Goal: Task Accomplishment & Management: Complete application form

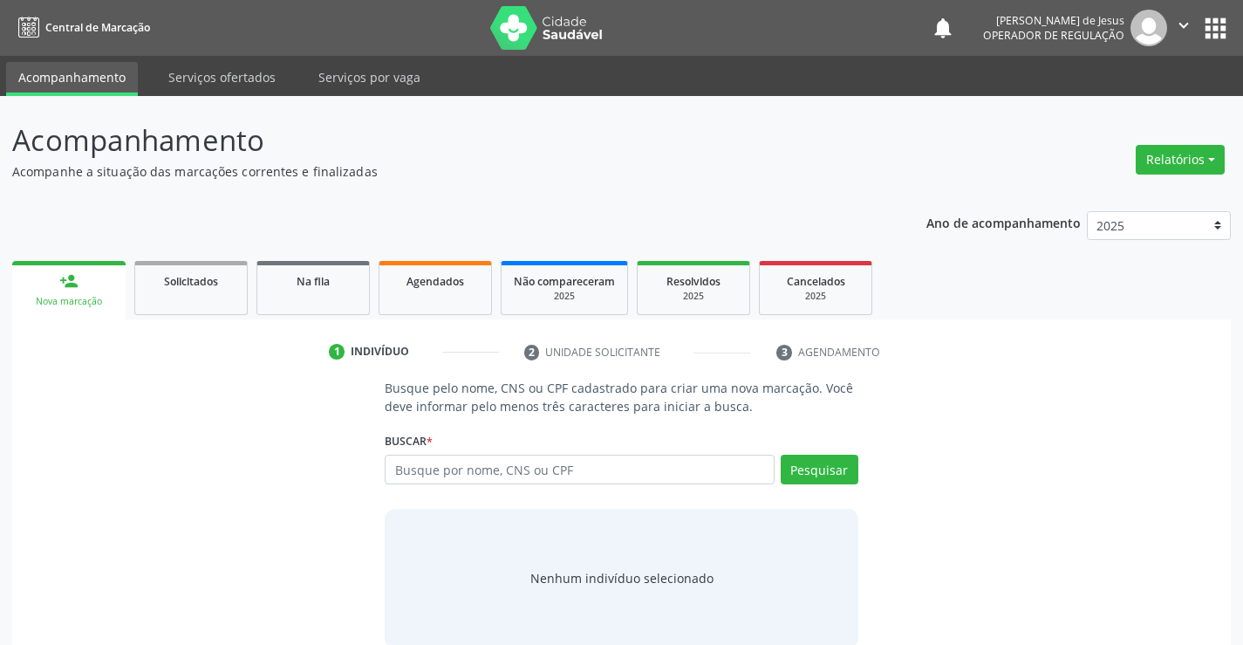
scroll to position [28, 0]
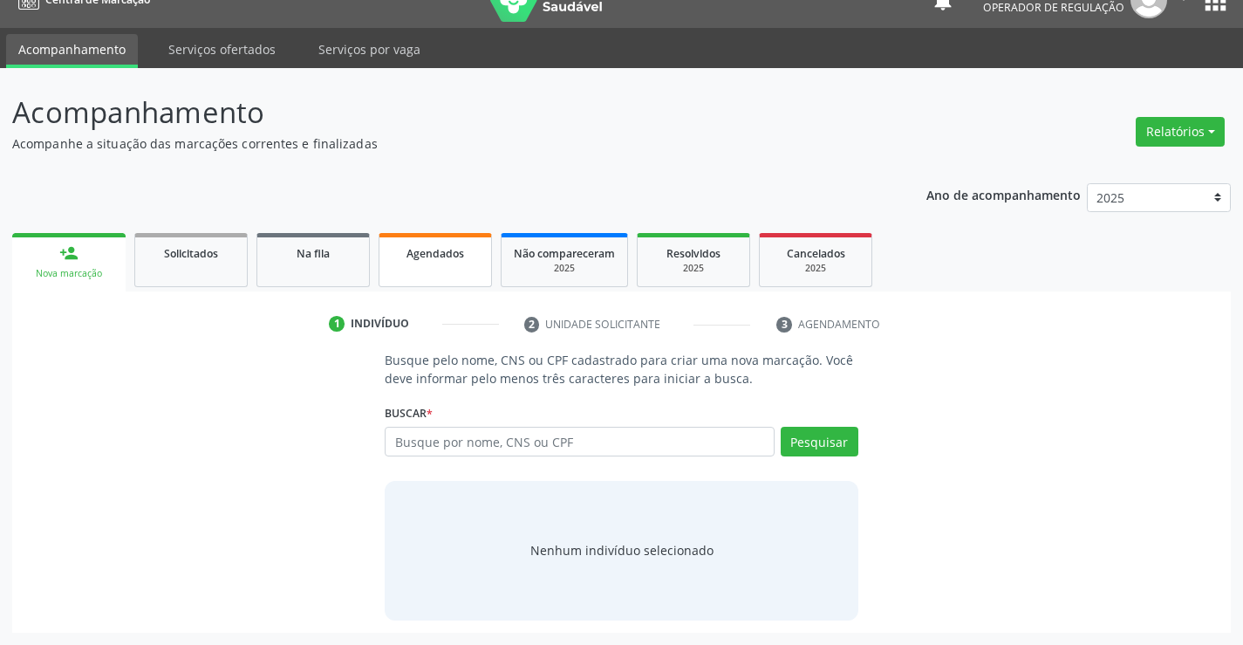
click at [443, 256] on span "Agendados" at bounding box center [436, 253] width 58 height 15
select select "8"
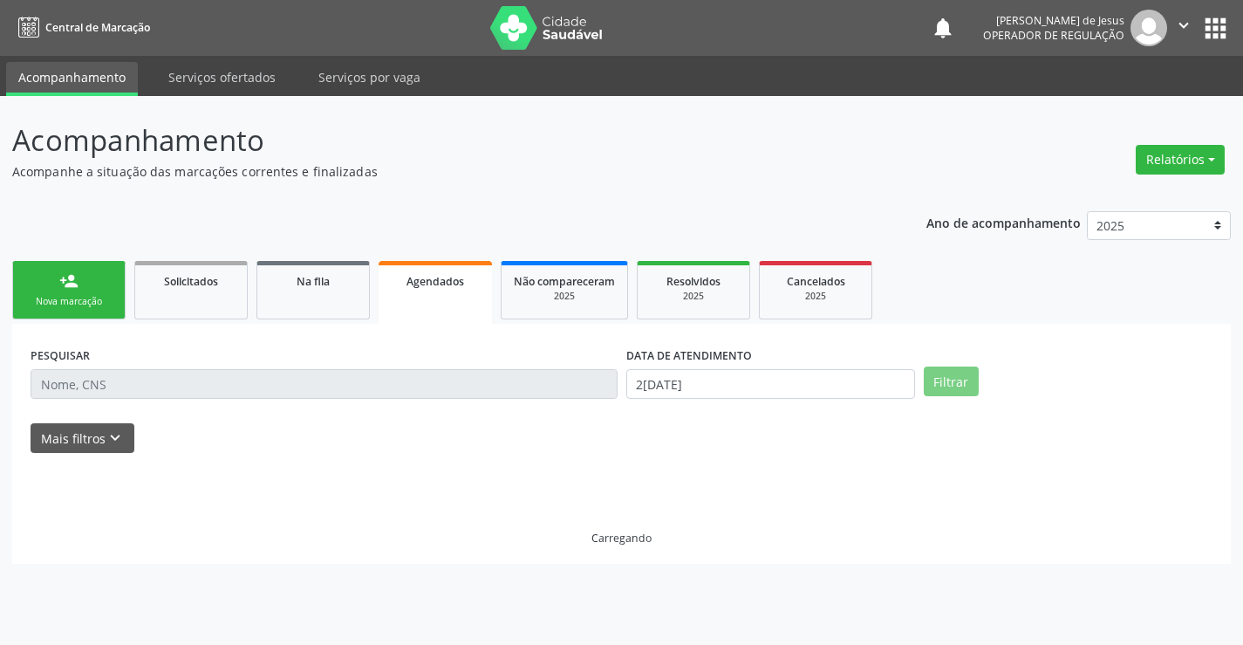
scroll to position [0, 0]
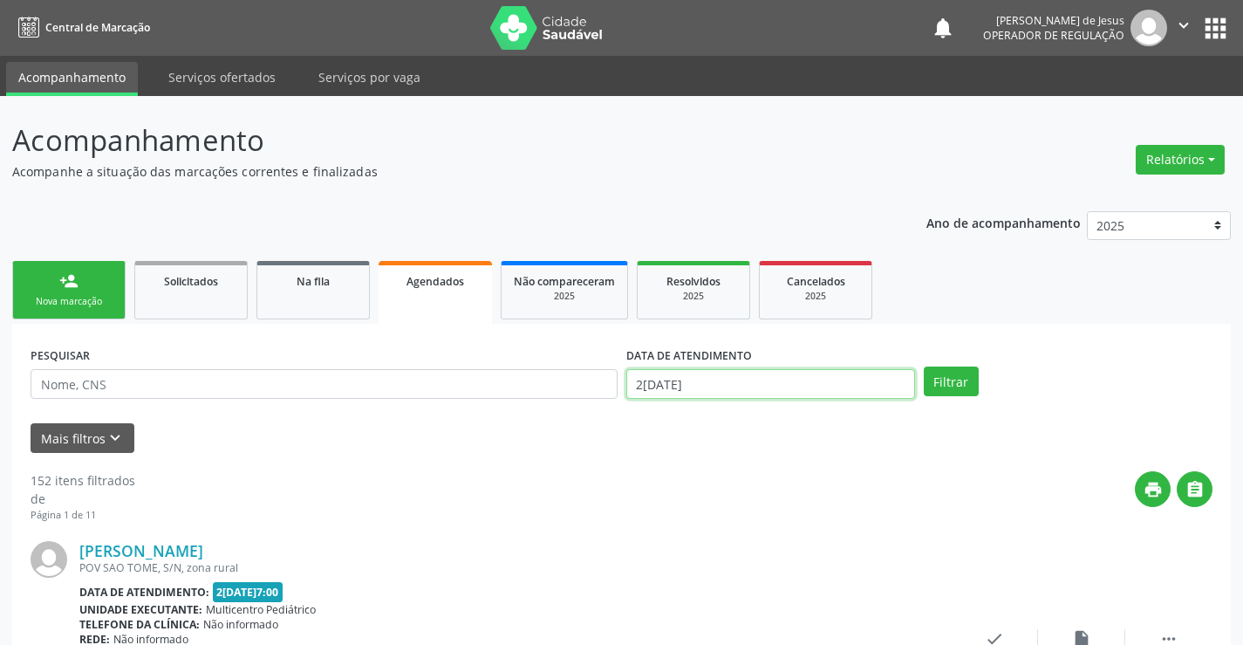
click at [748, 374] on input "2[DATE]" at bounding box center [770, 384] width 289 height 30
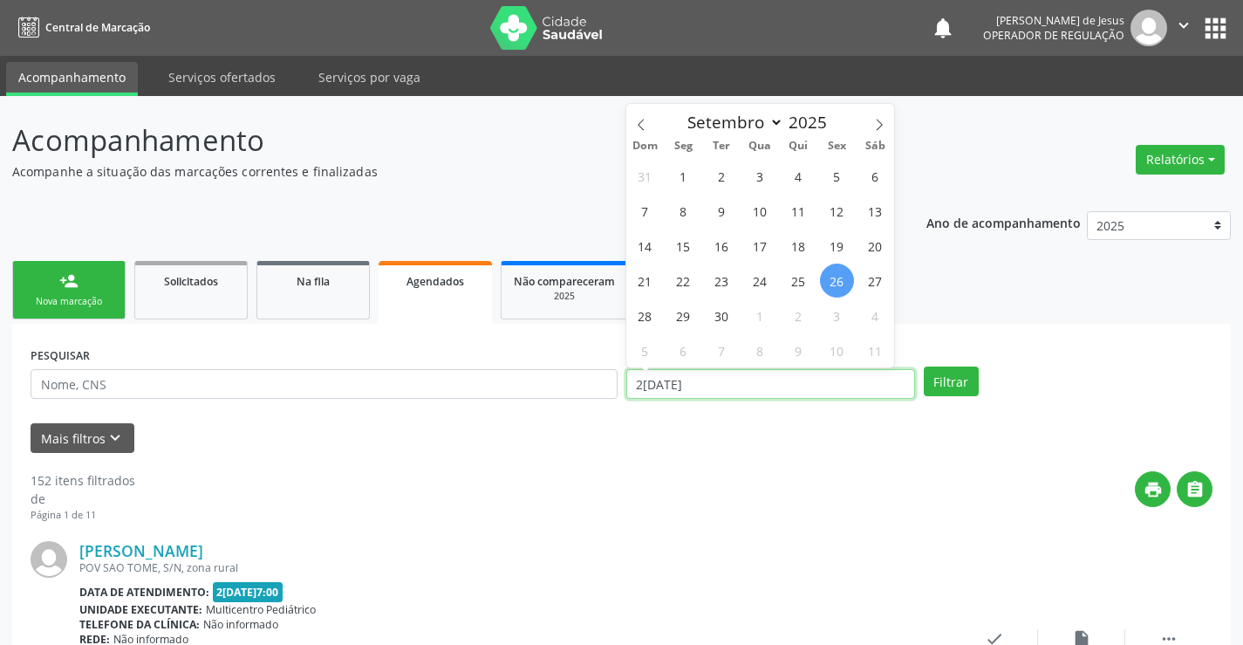
click at [748, 374] on input "2[DATE]" at bounding box center [770, 384] width 289 height 30
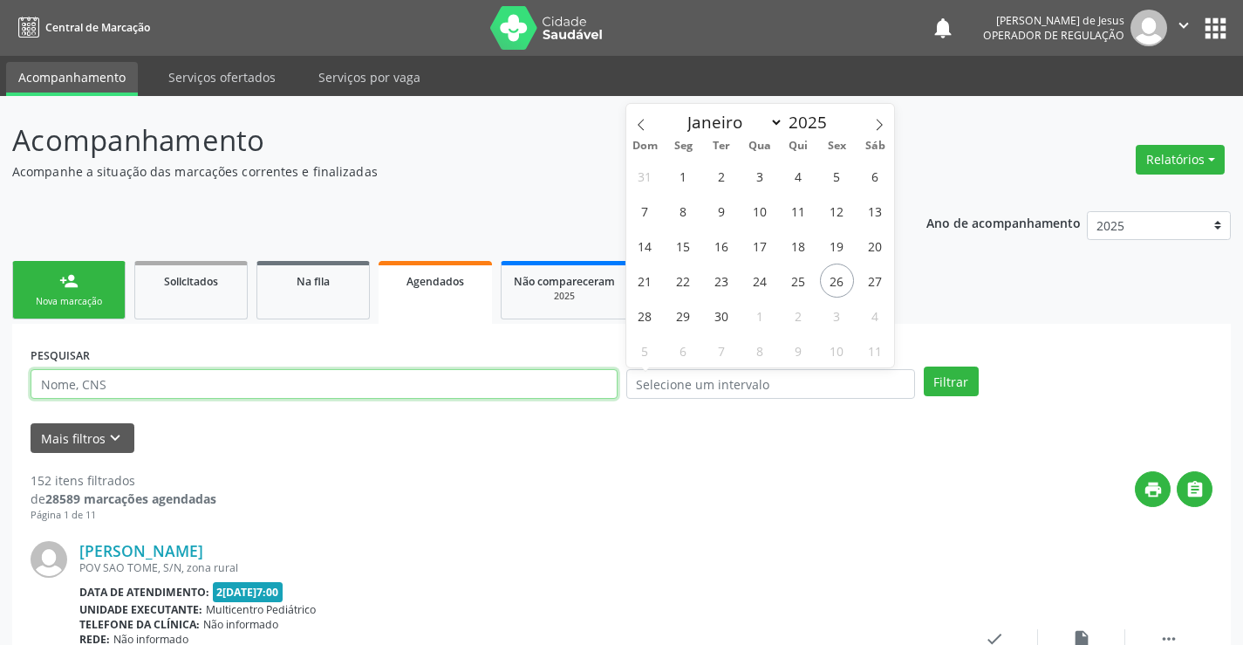
click at [299, 388] on input "text" at bounding box center [324, 384] width 587 height 30
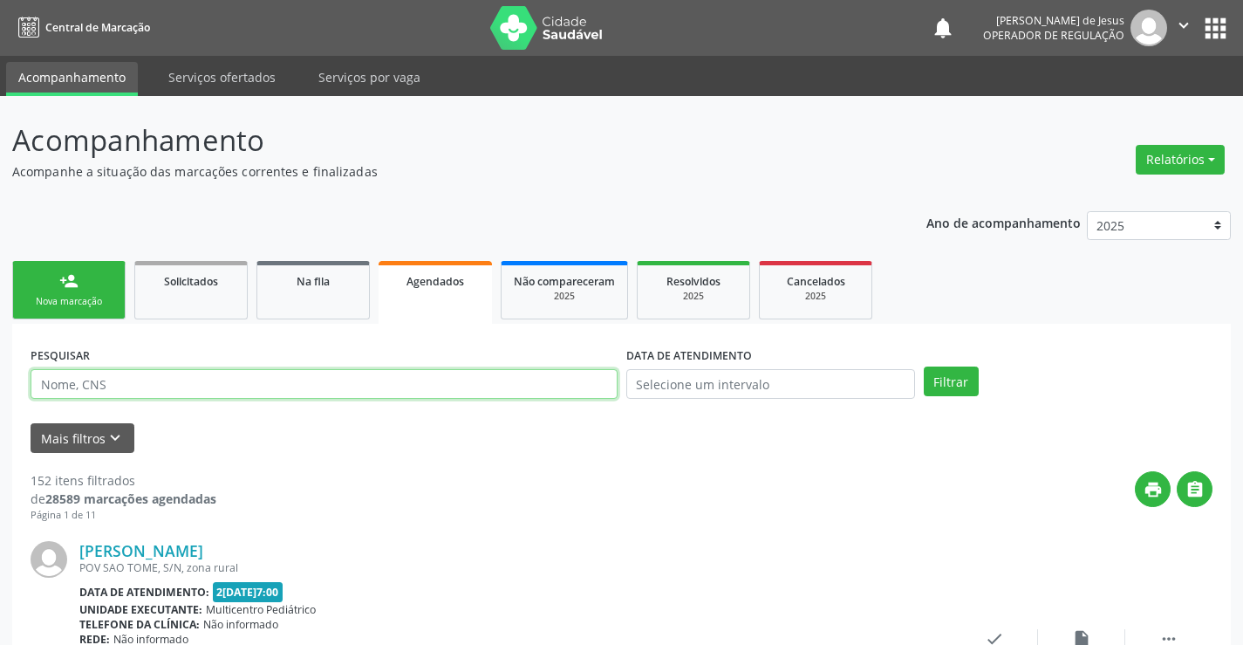
click at [299, 388] on input "text" at bounding box center [324, 384] width 587 height 30
type input "702102767817690"
click at [924, 366] on button "Filtrar" at bounding box center [951, 381] width 55 height 30
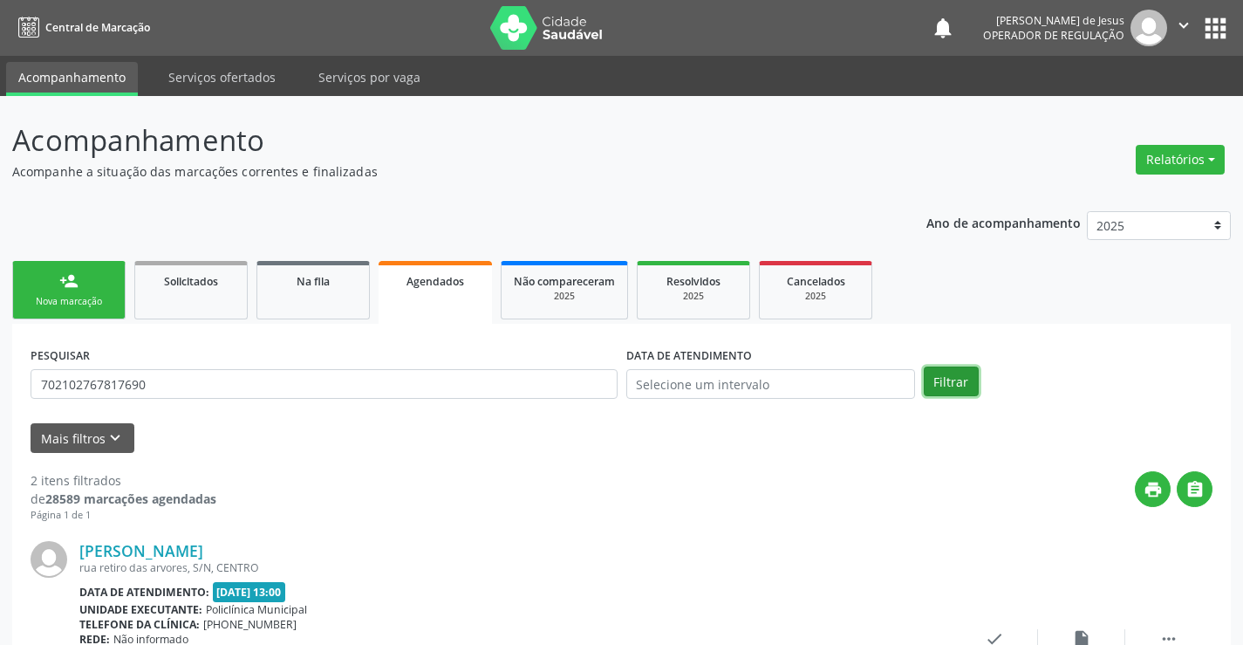
click at [940, 386] on button "Filtrar" at bounding box center [951, 381] width 55 height 30
click at [573, 392] on input "702102767817690" at bounding box center [324, 384] width 587 height 30
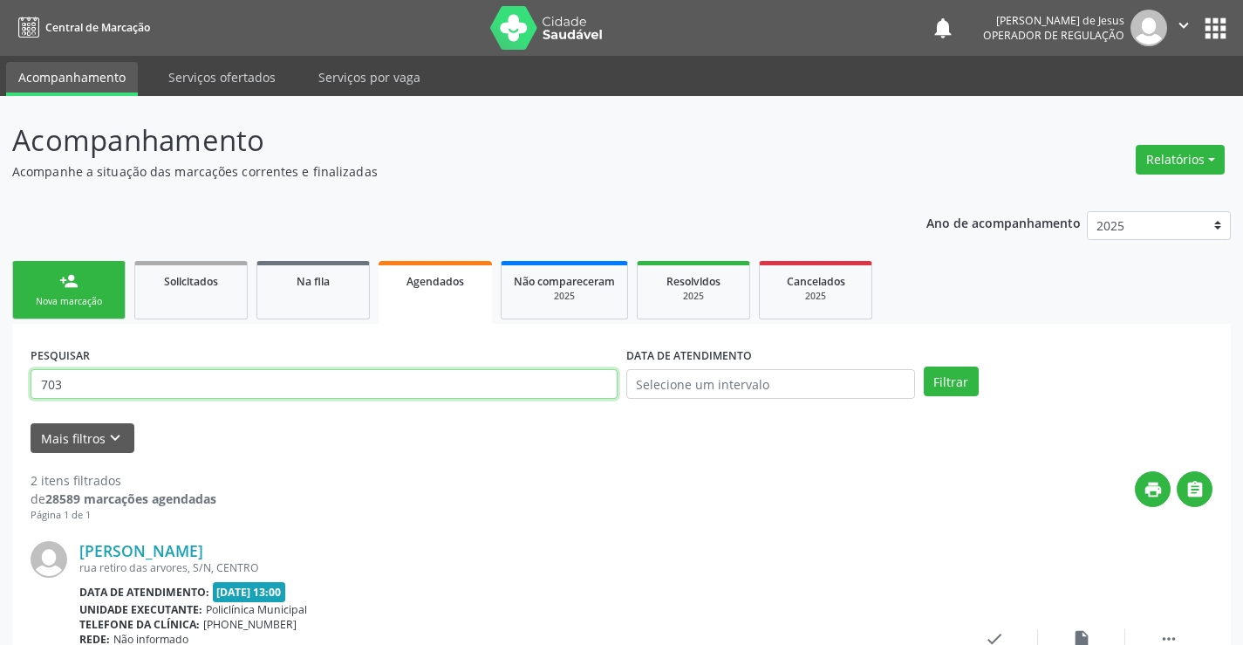
type input "7031"
click at [573, 392] on input "7031" at bounding box center [324, 384] width 587 height 30
type input "703206606414498"
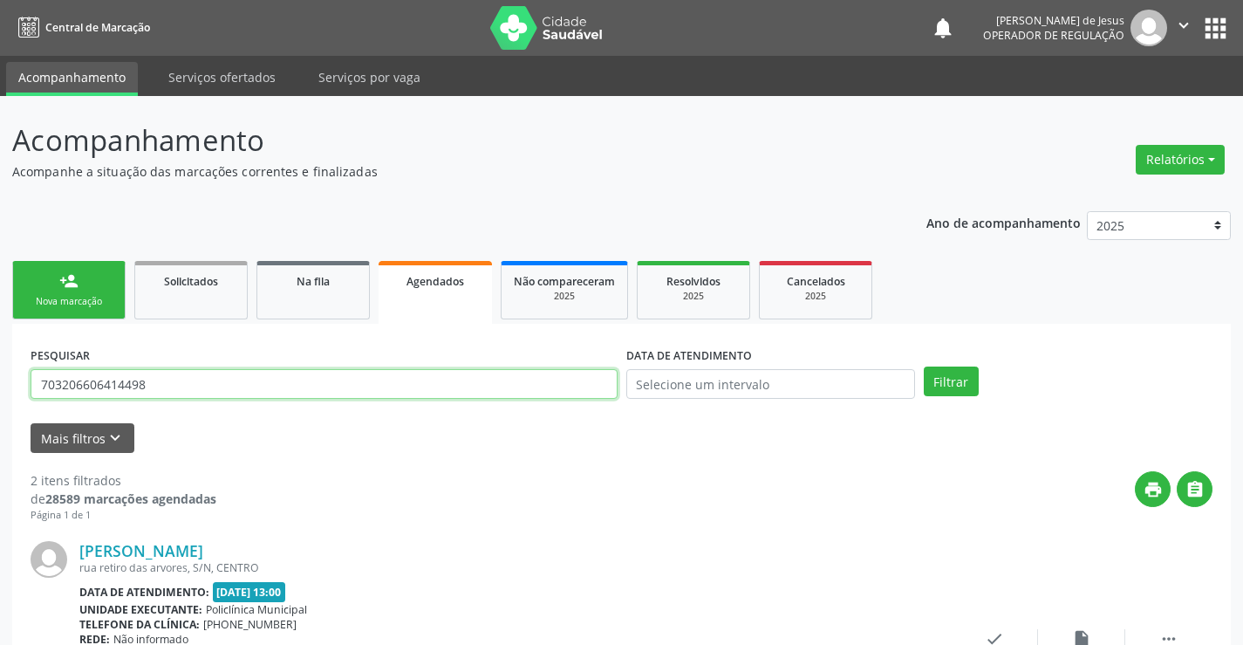
click at [924, 366] on button "Filtrar" at bounding box center [951, 381] width 55 height 30
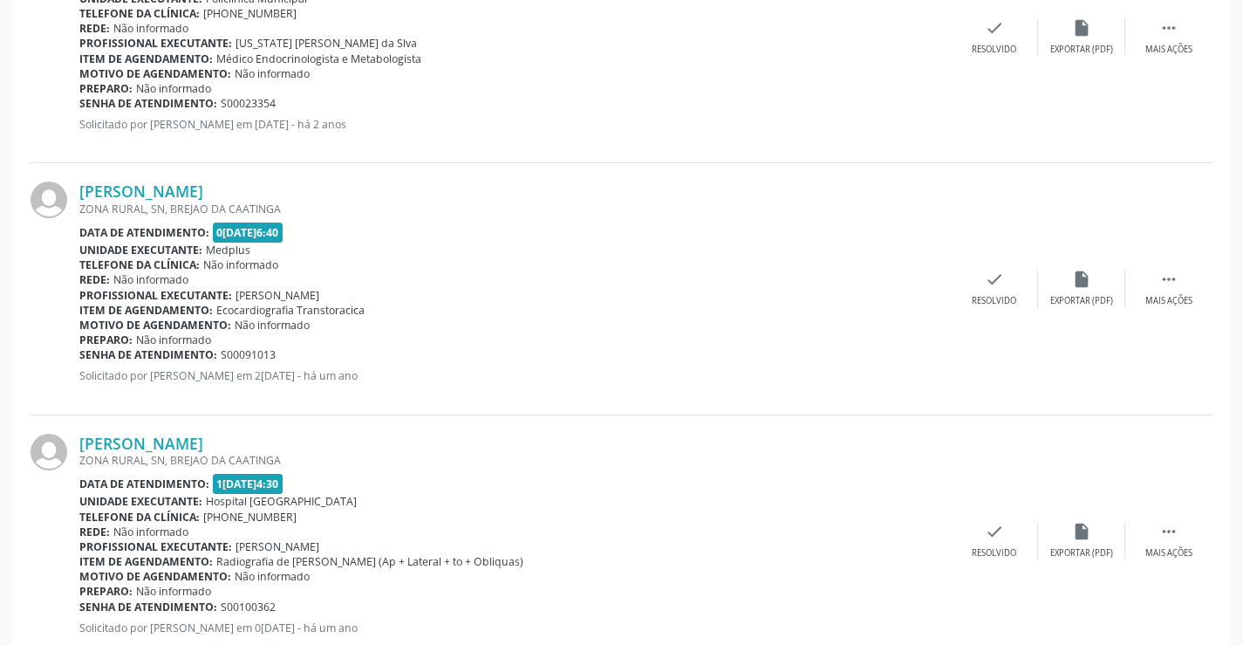
scroll to position [1165, 0]
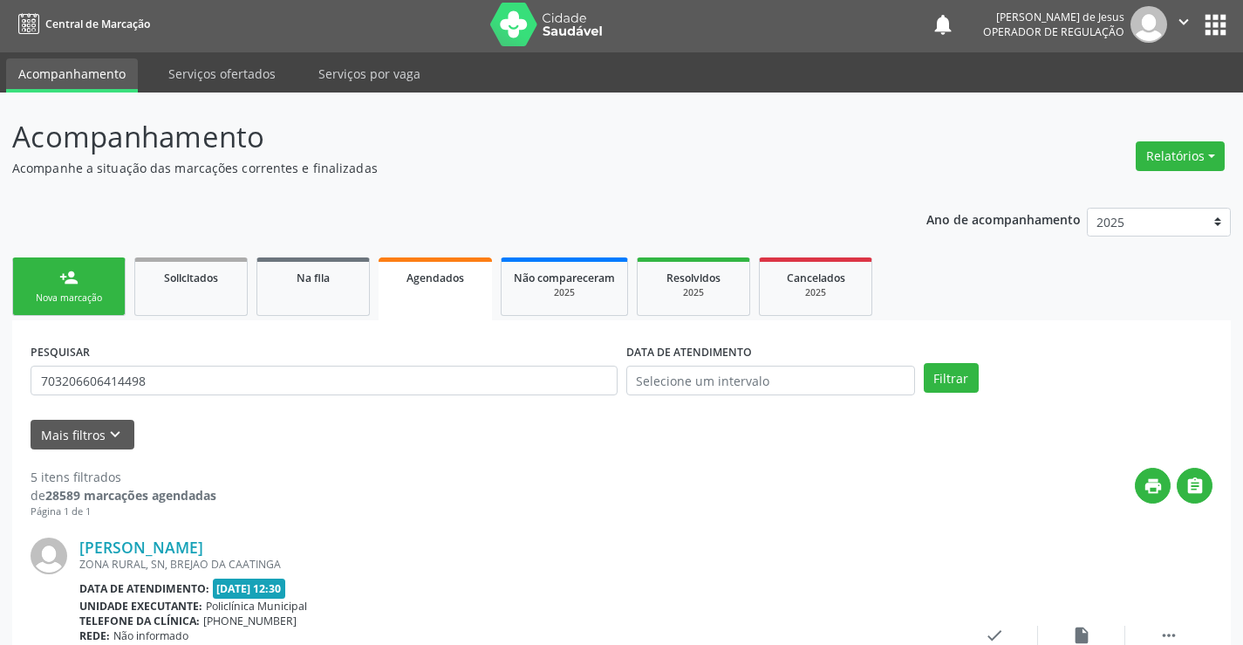
scroll to position [0, 0]
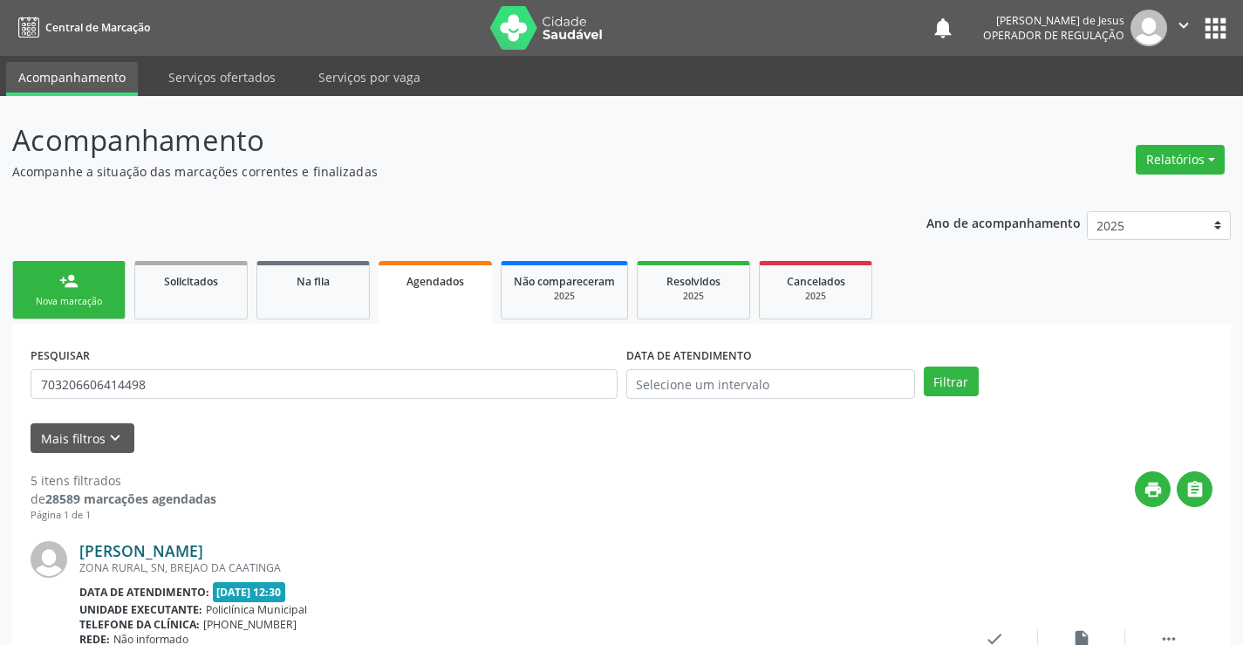
click at [127, 557] on link "[PERSON_NAME]" at bounding box center [141, 550] width 124 height 19
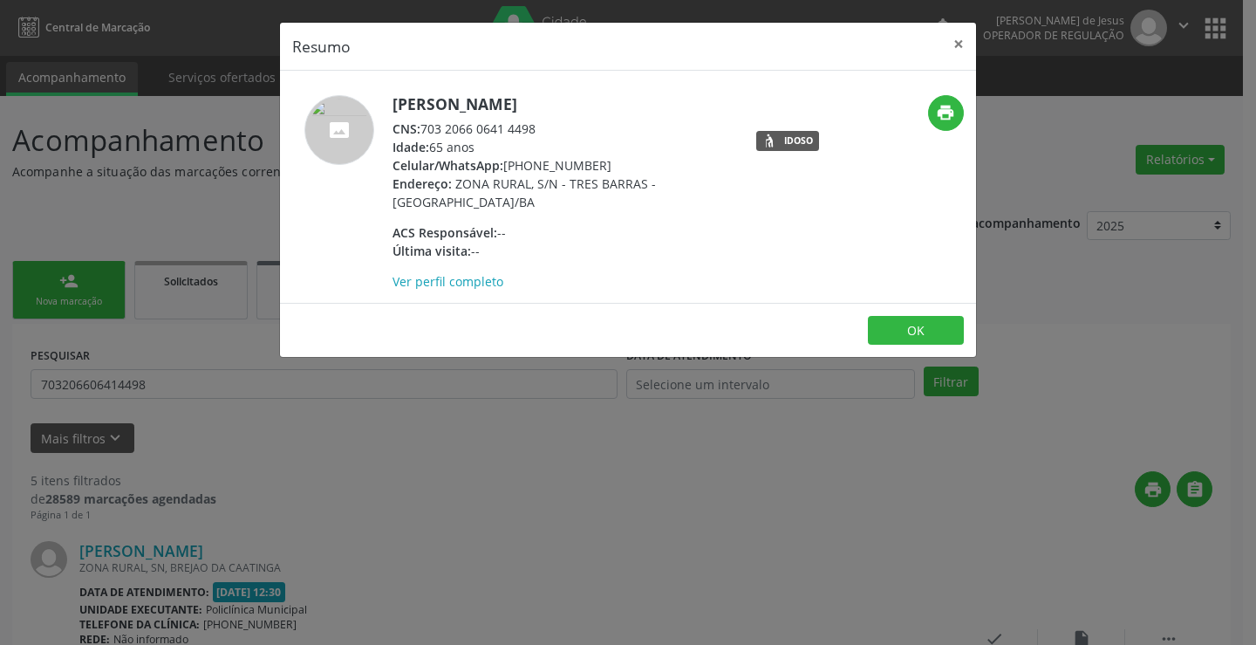
drag, startPoint x: 534, startPoint y: 130, endPoint x: 483, endPoint y: 130, distance: 50.6
click at [483, 130] on div "CNS: 703 2066 0641 4498" at bounding box center [562, 129] width 339 height 18
click at [563, 138] on div "Idade: 65 anos" at bounding box center [562, 147] width 339 height 18
drag, startPoint x: 550, startPoint y: 128, endPoint x: 458, endPoint y: 140, distance: 92.3
click at [464, 147] on div "[PERSON_NAME] CNS: 703 2066 0641 4498 Idade: 65 anos Celular/WhatsApp: [PHONE_N…" at bounding box center [562, 192] width 339 height 195
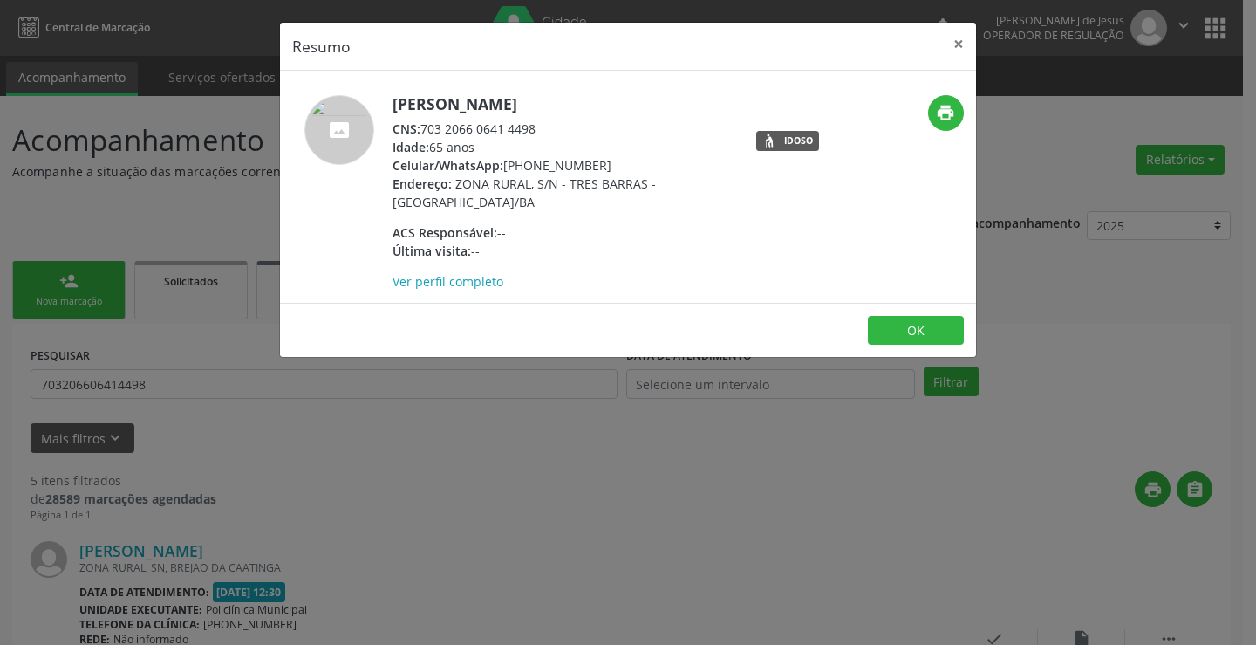
click at [435, 131] on div "CNS: 703 2066 0641 4498" at bounding box center [562, 129] width 339 height 18
drag, startPoint x: 424, startPoint y: 123, endPoint x: 542, endPoint y: 125, distance: 117.8
click at [542, 125] on div "CNS: 703 2066 0641 4498" at bounding box center [562, 129] width 339 height 18
copy div "703 2066 0641 4498"
click at [969, 48] on button "×" at bounding box center [958, 44] width 35 height 43
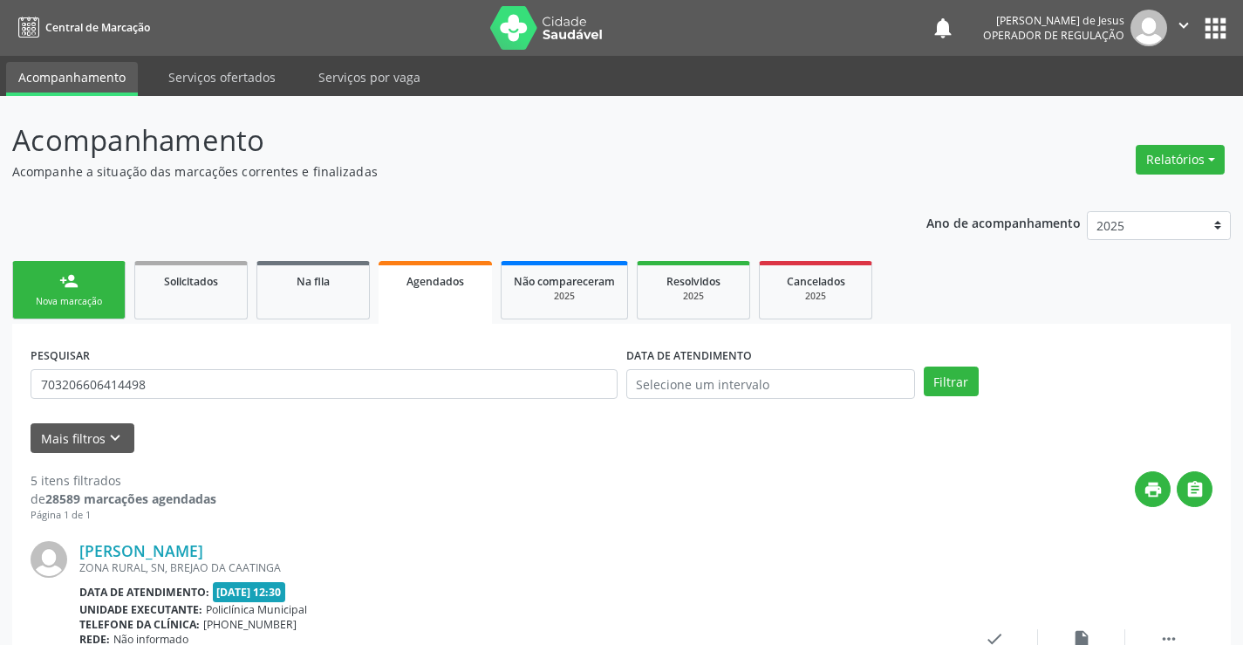
drag, startPoint x: 114, startPoint y: 302, endPoint x: 1255, endPoint y: 44, distance: 1170.0
click at [114, 304] on link "person_add Nova marcação" at bounding box center [68, 290] width 113 height 58
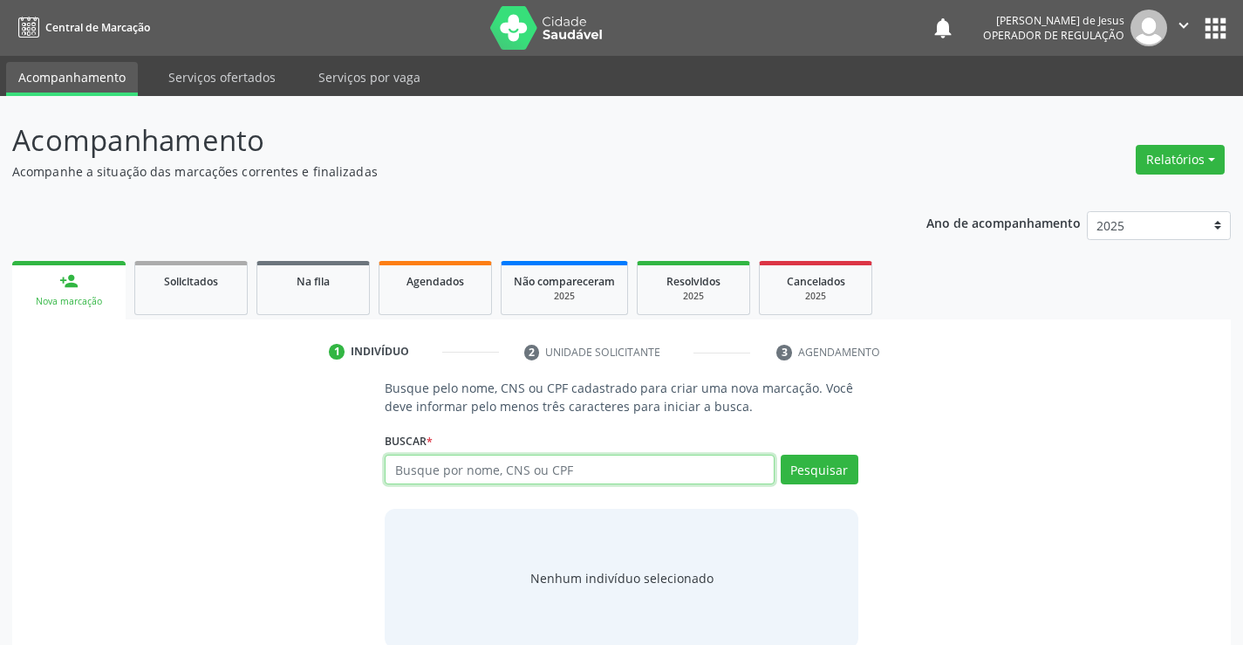
click at [444, 476] on input "text" at bounding box center [579, 470] width 389 height 30
paste input "703 2066 0641 4498"
type input "703 2066 0641 4498"
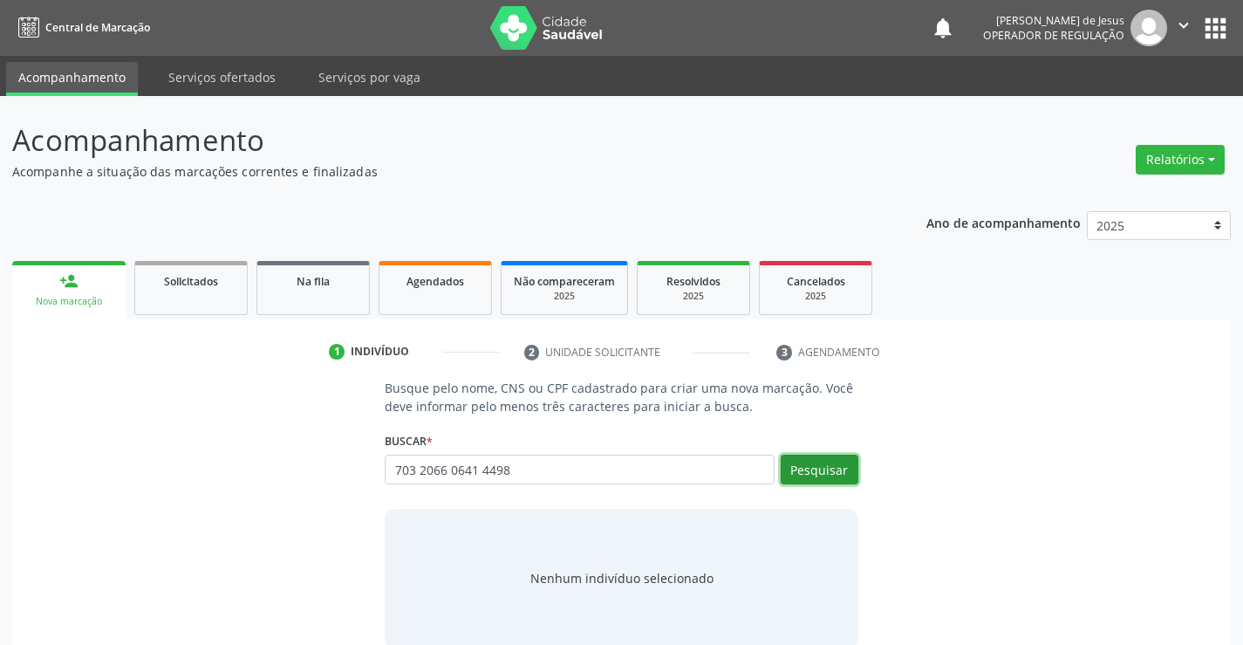
click at [812, 469] on button "Pesquisar" at bounding box center [820, 470] width 78 height 30
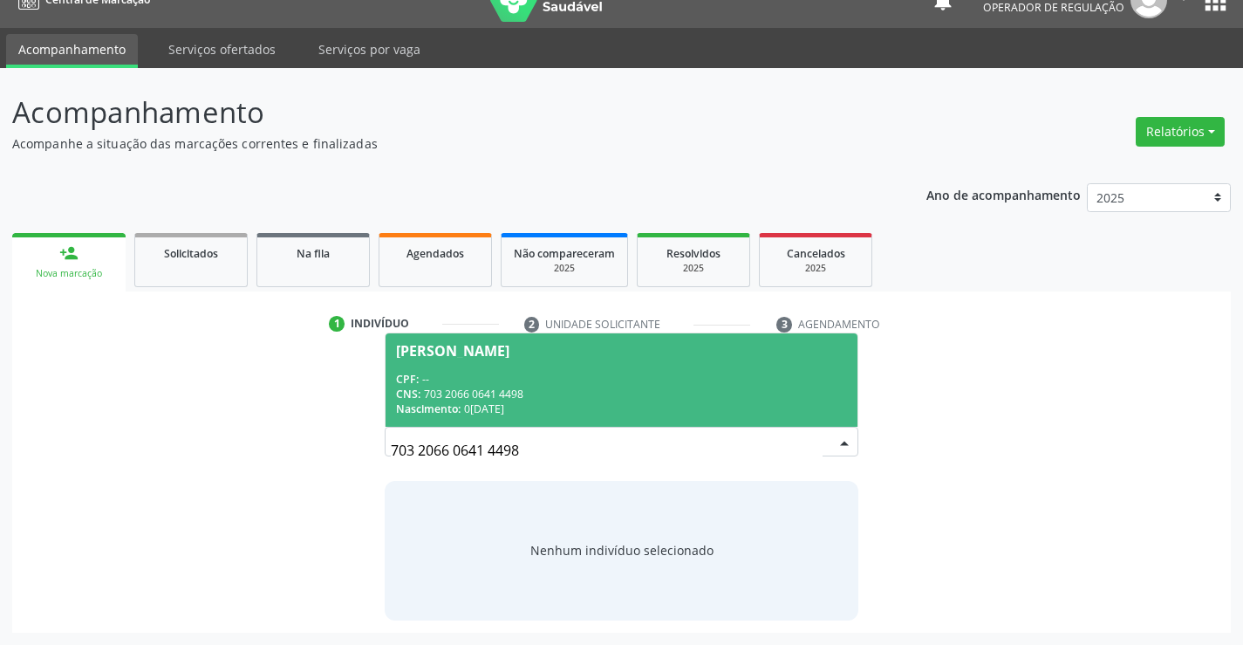
click at [517, 391] on div "CNS: 703 2066 0641 4498" at bounding box center [621, 393] width 450 height 15
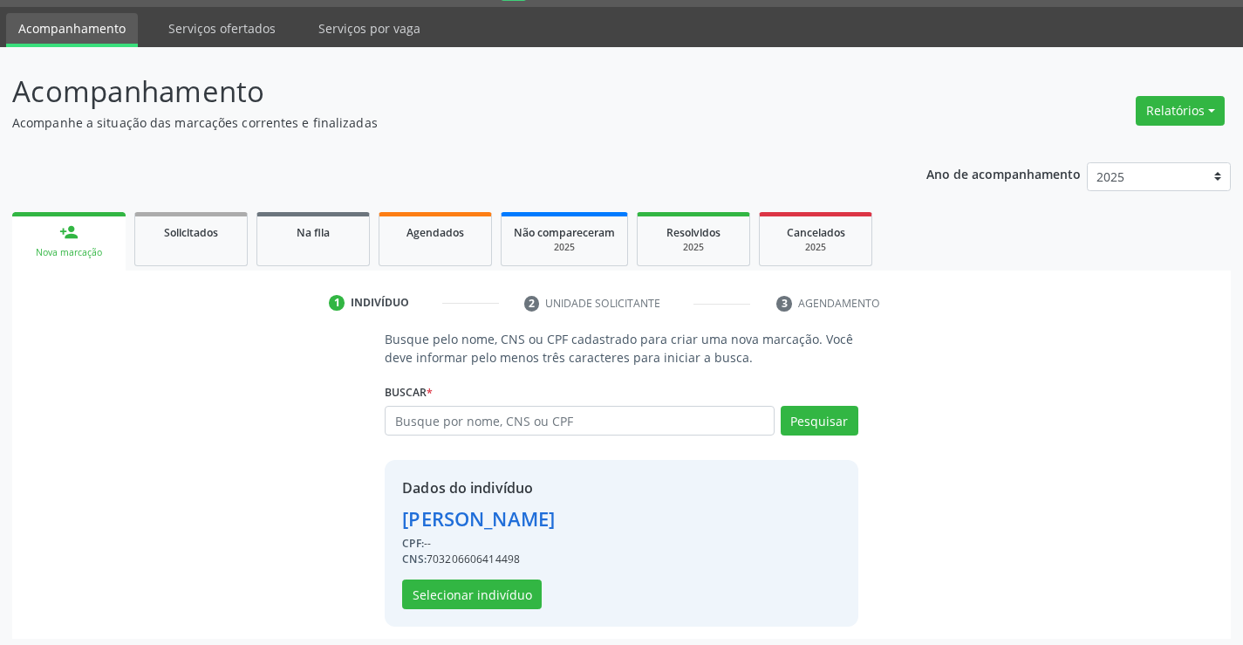
scroll to position [55, 0]
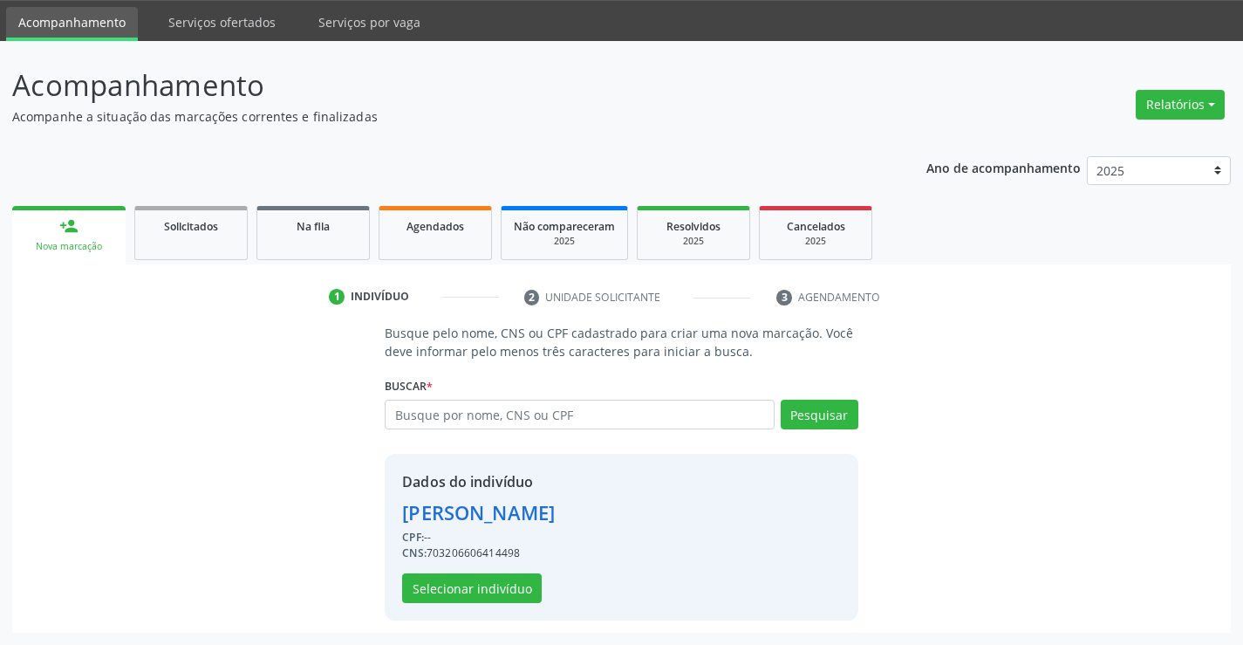
click at [484, 603] on div "Dados do indivíduo [PERSON_NAME] CPF: -- CNS: 703206606414498 Selecionar indiví…" at bounding box center [621, 537] width 473 height 167
click at [491, 590] on button "Selecionar indivíduo" at bounding box center [472, 588] width 140 height 30
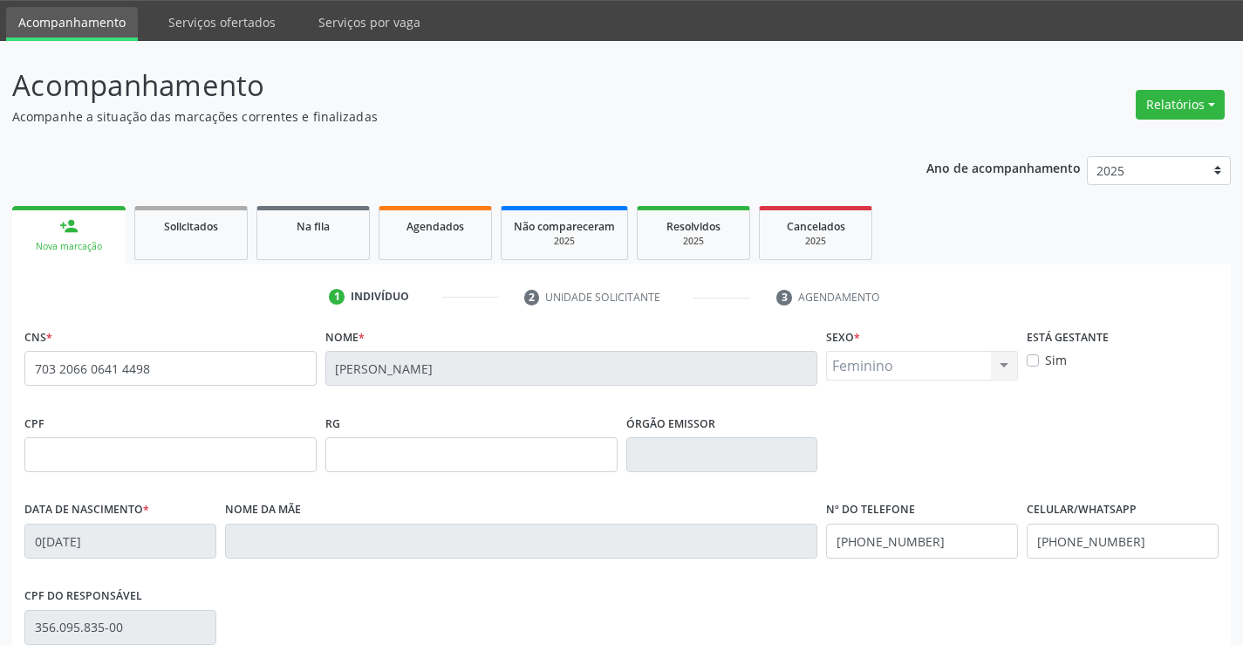
scroll to position [301, 0]
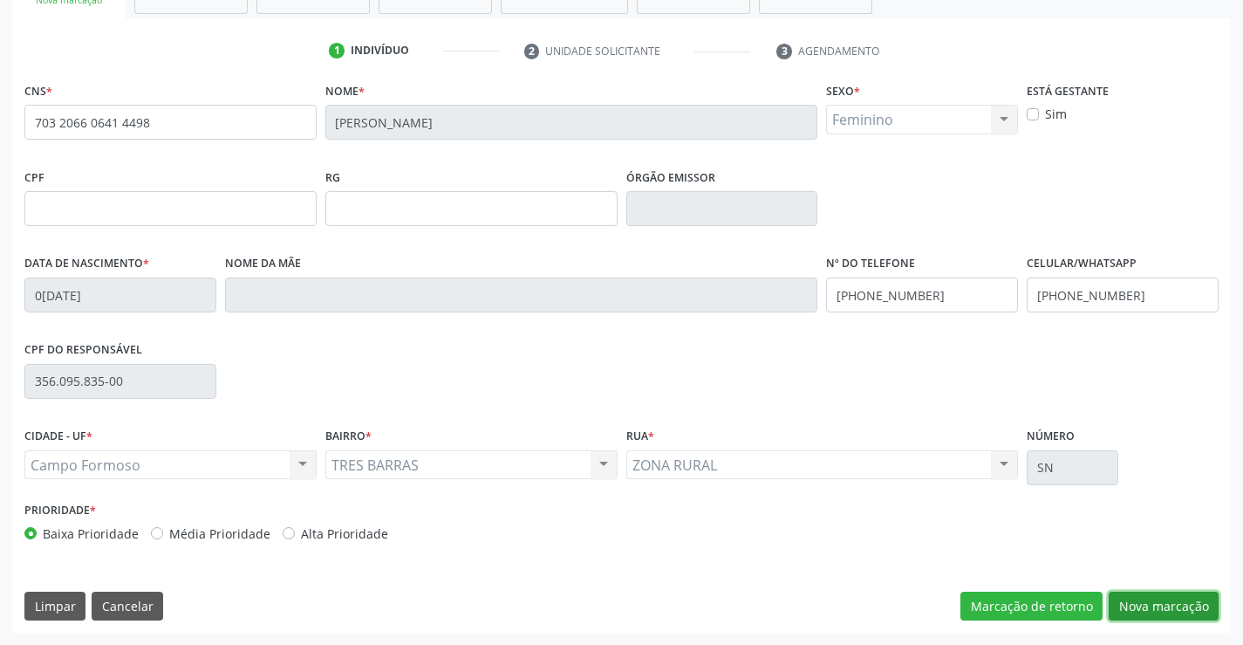
click at [1161, 613] on button "Nova marcação" at bounding box center [1164, 607] width 110 height 30
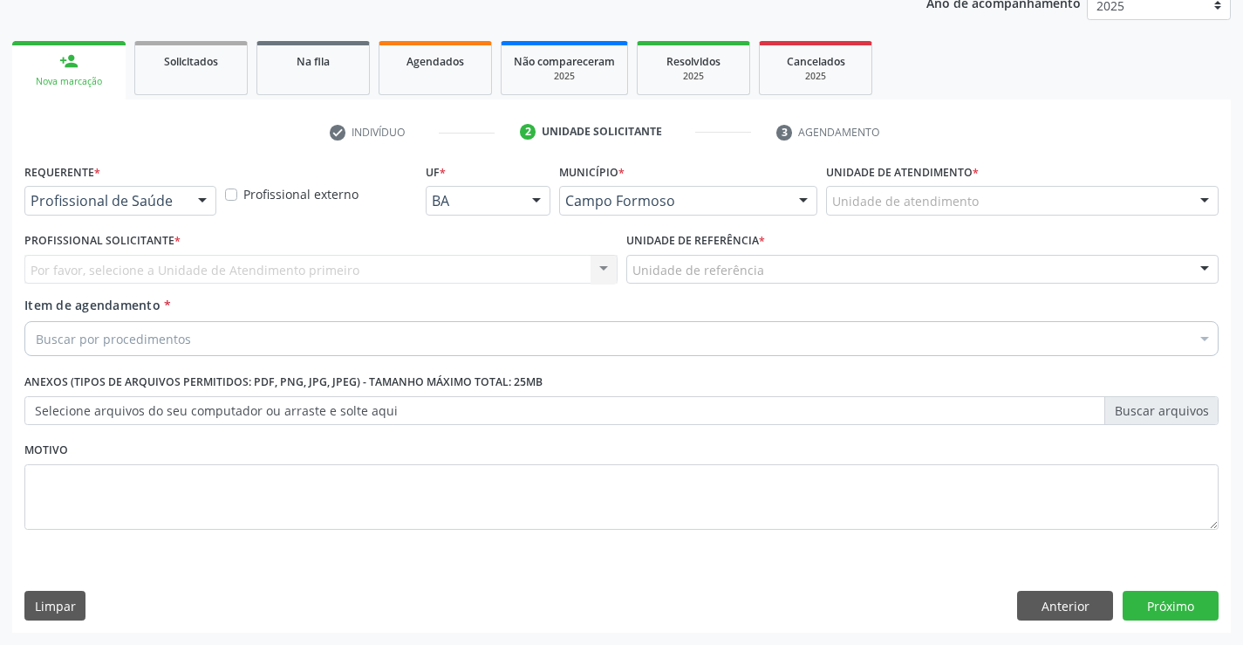
scroll to position [220, 0]
drag, startPoint x: 181, startPoint y: 198, endPoint x: 178, endPoint y: 223, distance: 25.4
click at [180, 209] on div "Profissional de Saúde" at bounding box center [120, 201] width 192 height 30
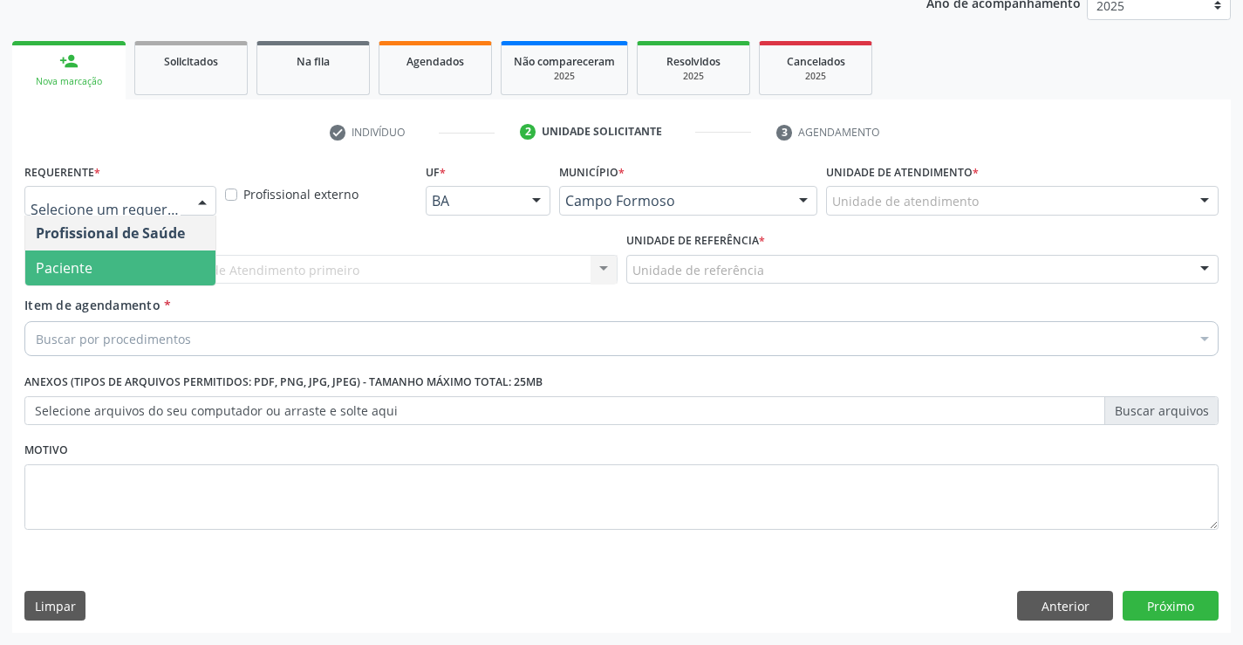
click at [139, 261] on span "Paciente" at bounding box center [120, 267] width 190 height 35
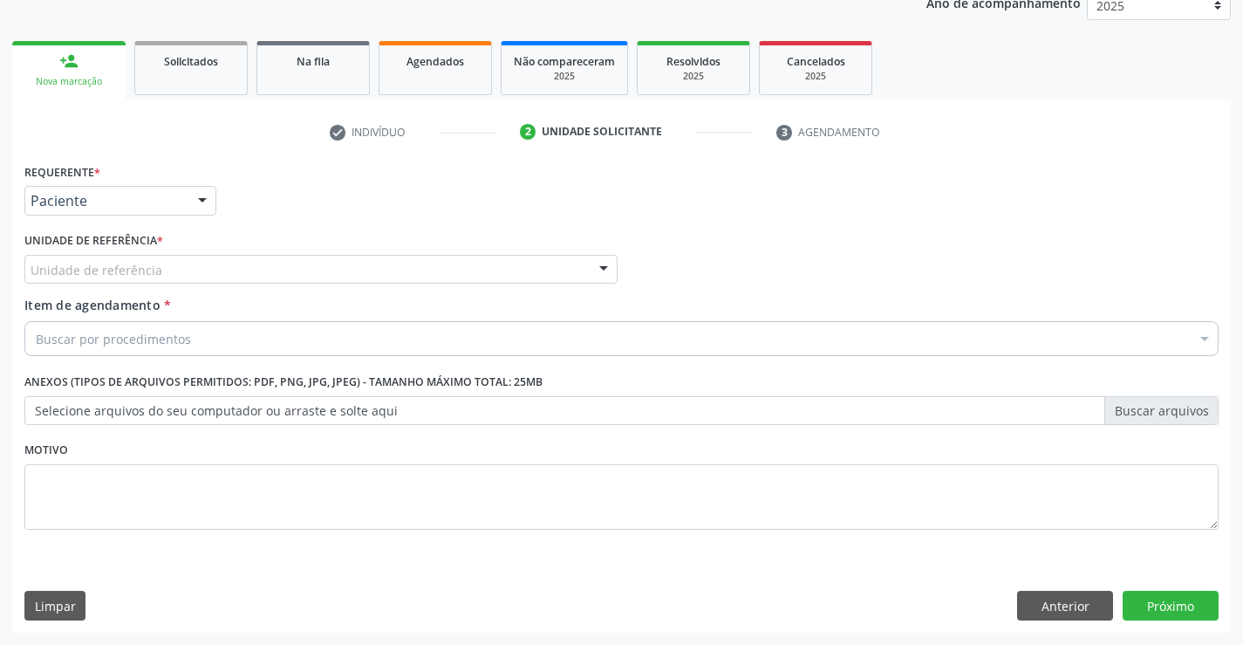
click at [260, 274] on div "Unidade de referência" at bounding box center [320, 270] width 593 height 30
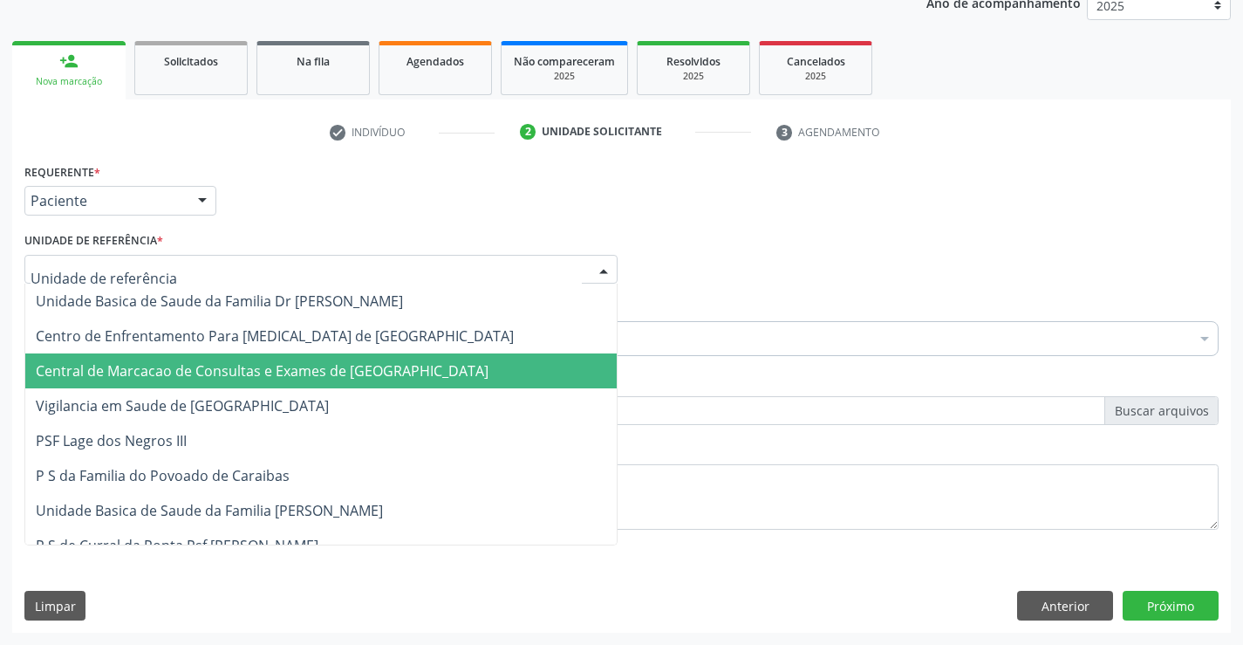
click at [273, 358] on span "Central de Marcacao de Consultas e Exames de [GEOGRAPHIC_DATA]" at bounding box center [321, 370] width 592 height 35
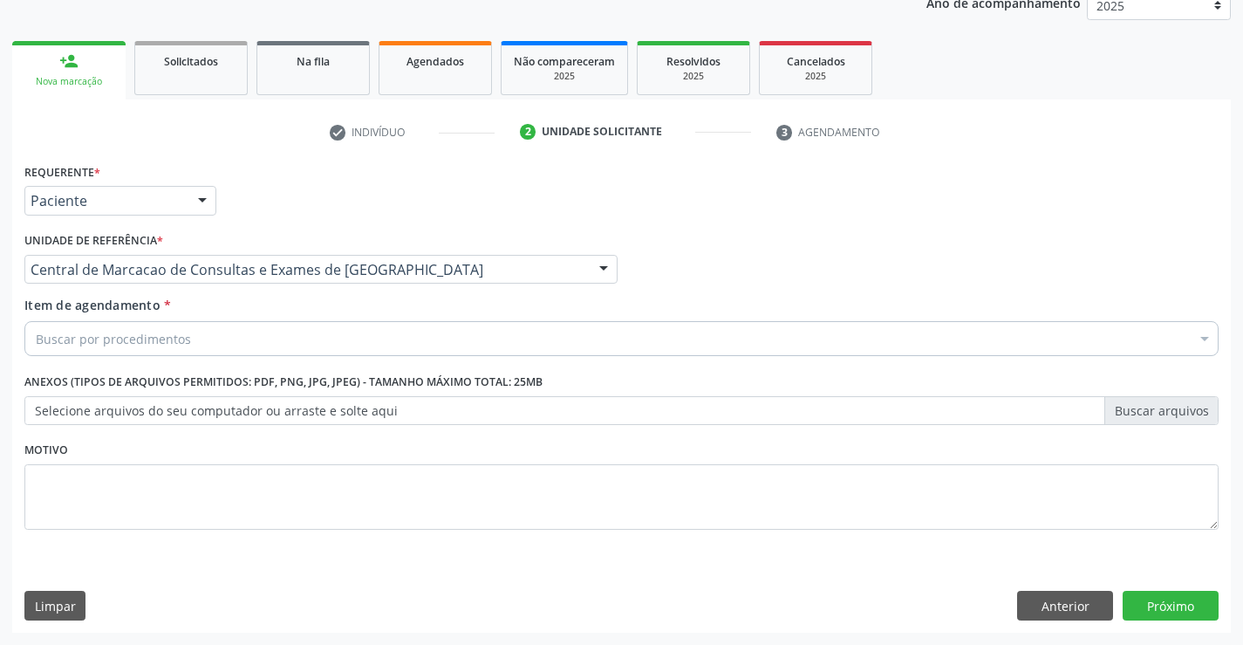
click at [283, 334] on div "Buscar por procedimentos" at bounding box center [621, 338] width 1194 height 35
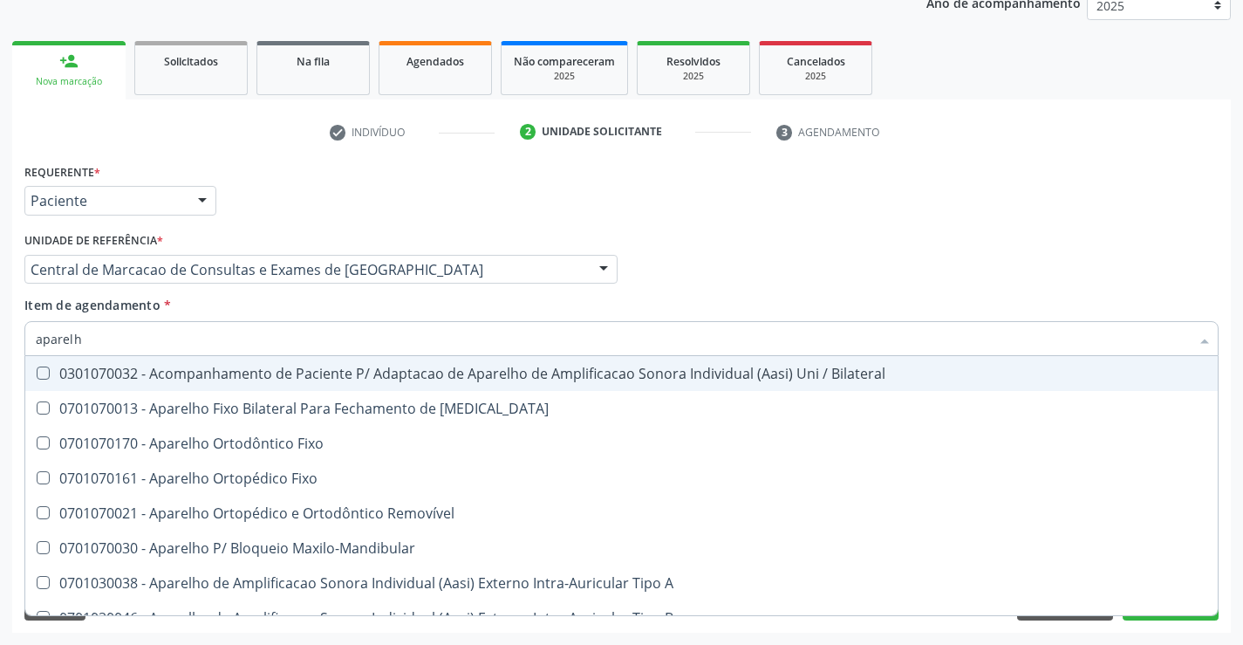
type input "aparelho"
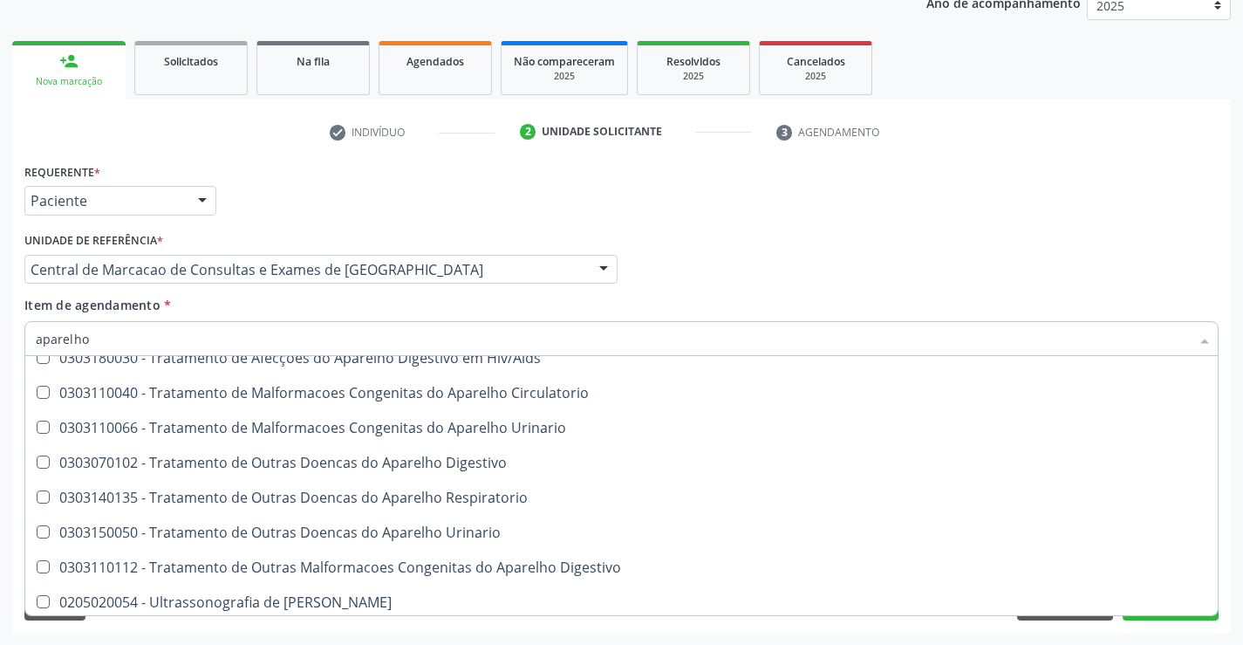
scroll to position [1067, 0]
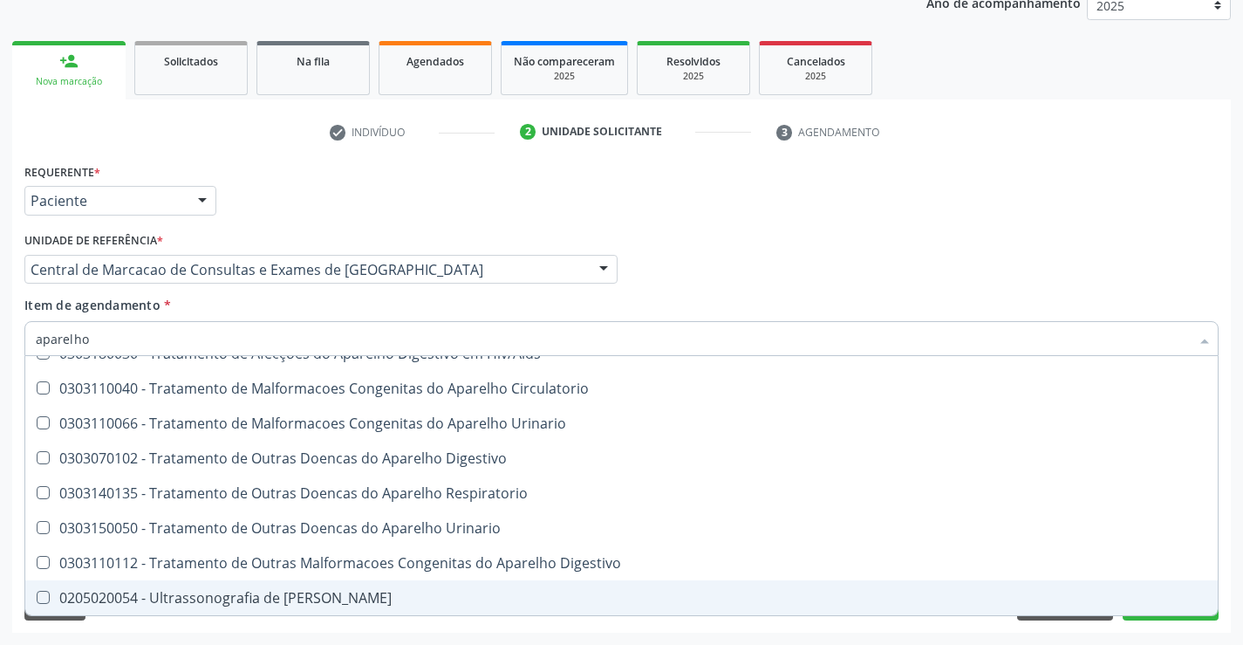
click at [256, 603] on div "0205020054 - Ultrassonografia de [PERSON_NAME]" at bounding box center [622, 598] width 1172 height 14
checkbox Urinario "true"
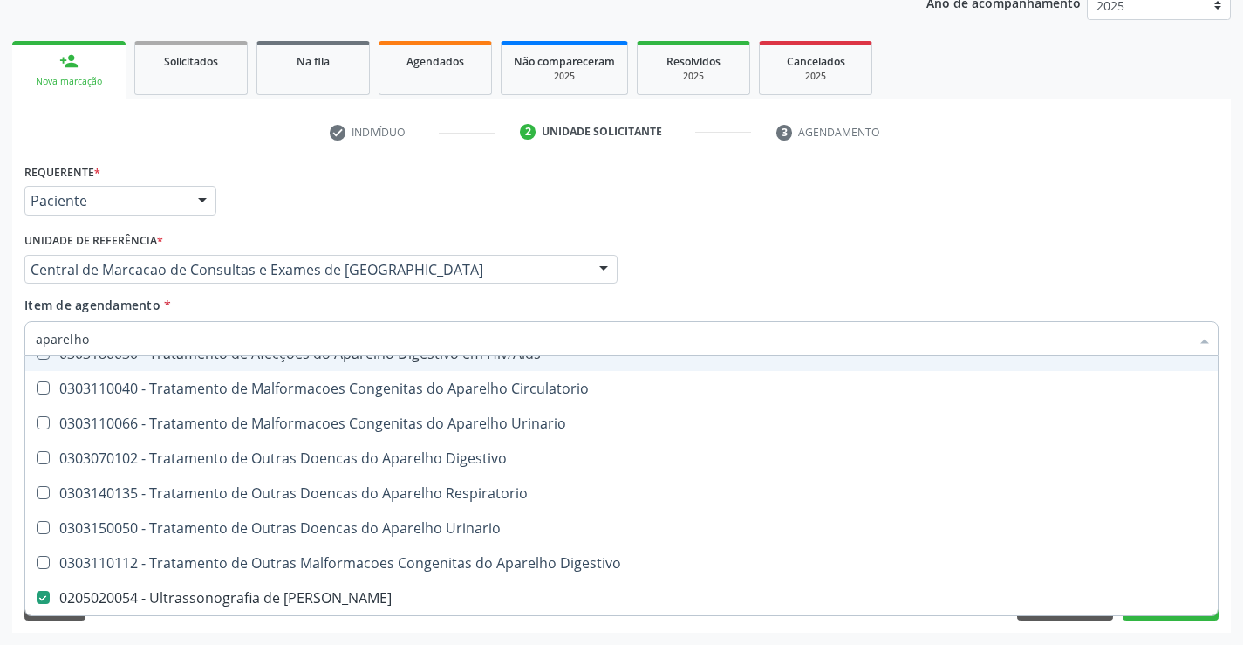
click at [747, 262] on div "Profissional Solicitante Por favor, selecione a Unidade de Atendimento primeiro…" at bounding box center [621, 262] width 1203 height 68
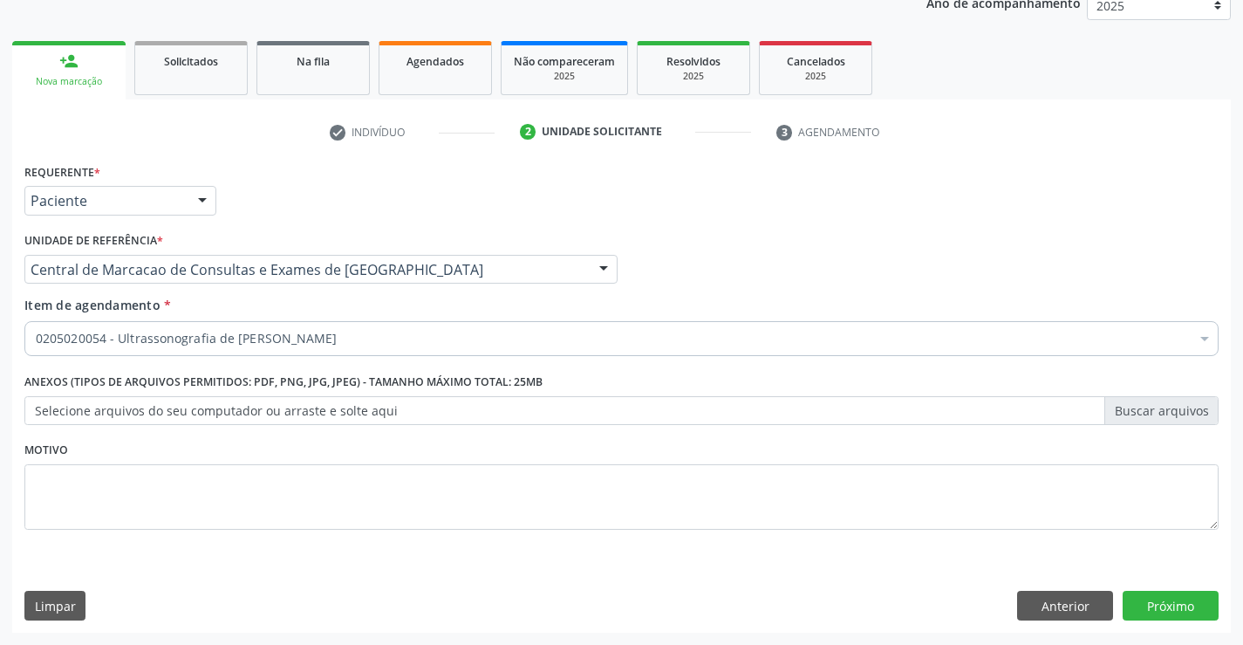
scroll to position [0, 0]
click at [1170, 606] on button "Próximo" at bounding box center [1171, 606] width 96 height 30
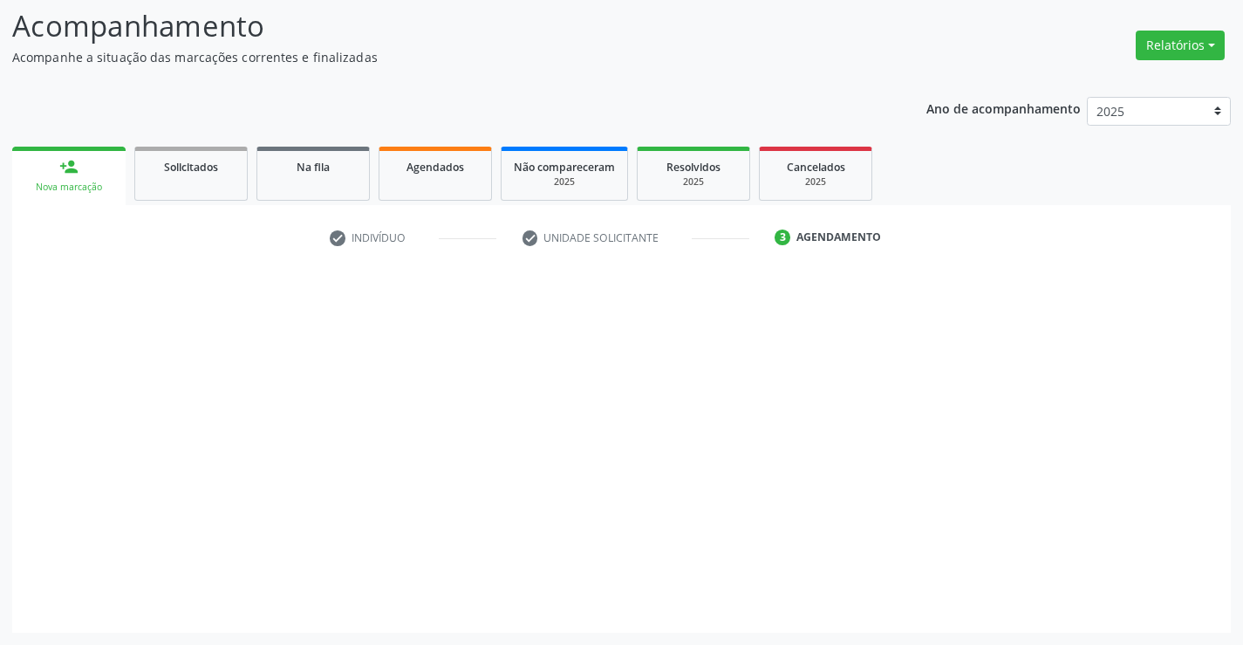
scroll to position [114, 0]
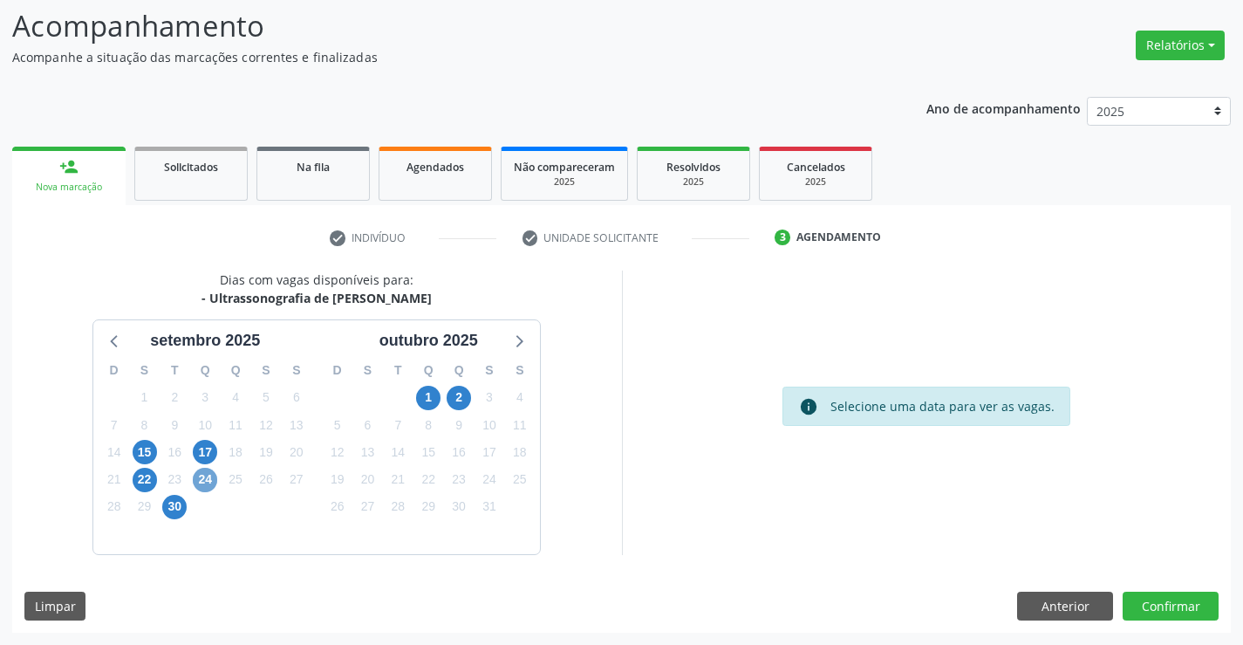
click at [201, 482] on span "24" at bounding box center [205, 480] width 24 height 24
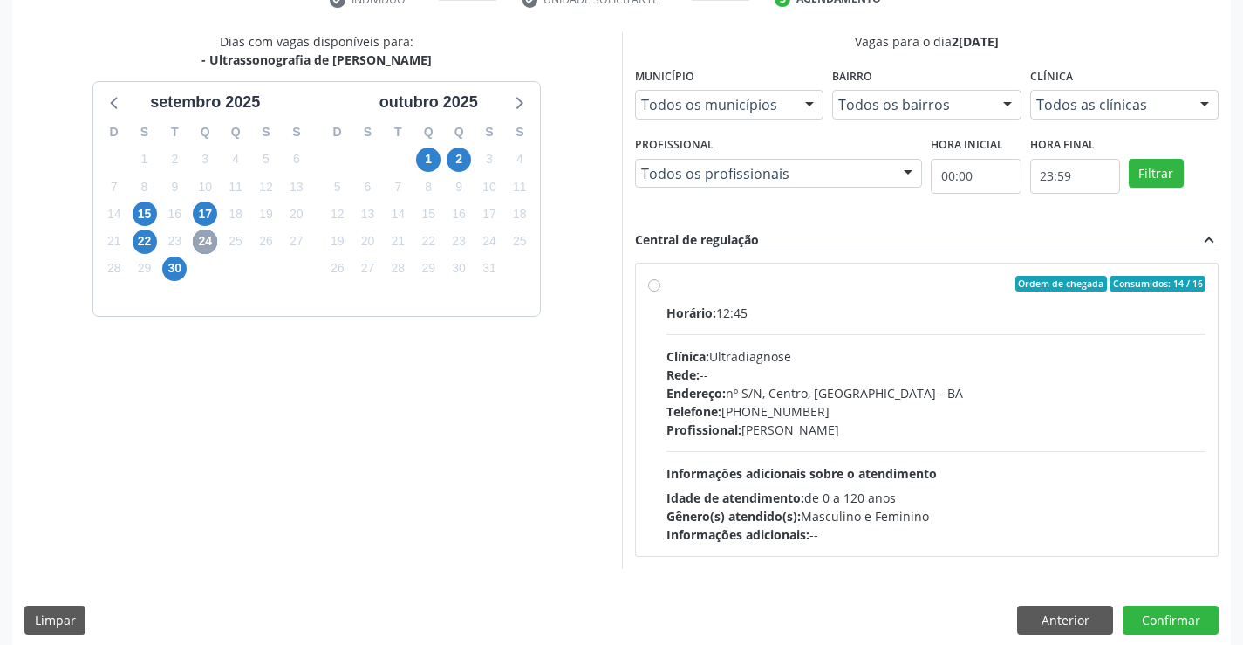
scroll to position [366, 0]
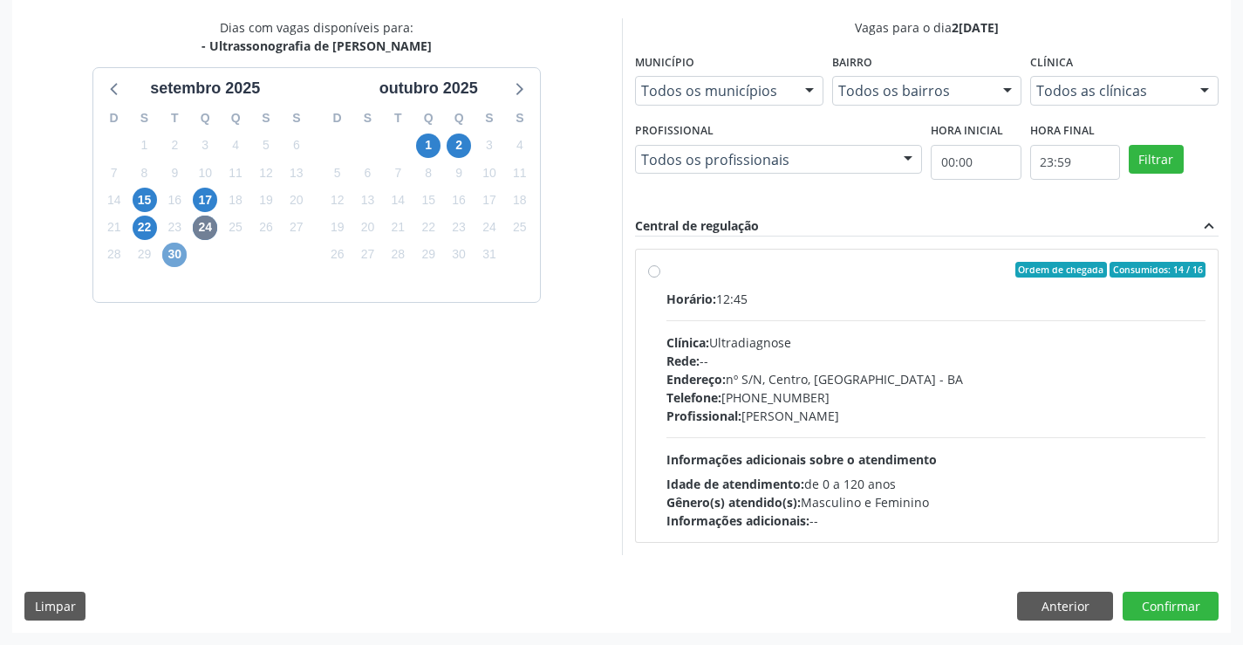
click at [175, 259] on span "30" at bounding box center [174, 255] width 24 height 24
click at [596, 349] on div "Dias com vagas disponíveis para: - Ultrassonografia de Aparelho Urinario [DATE]…" at bounding box center [317, 286] width 610 height 536
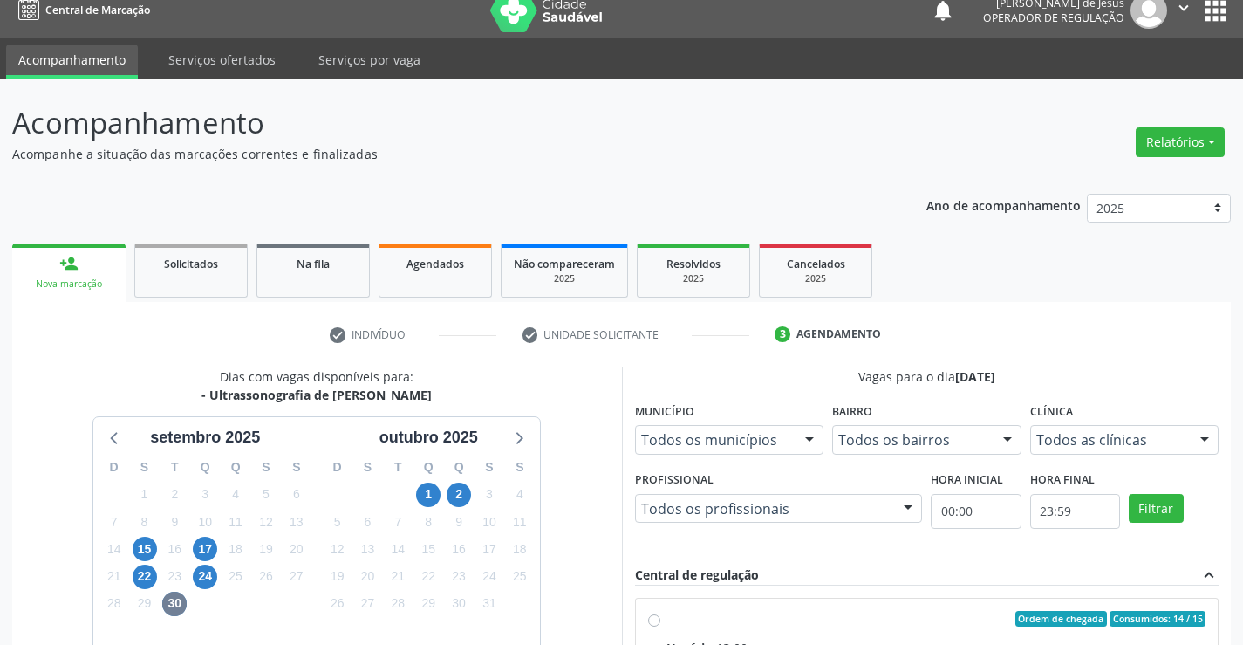
scroll to position [0, 0]
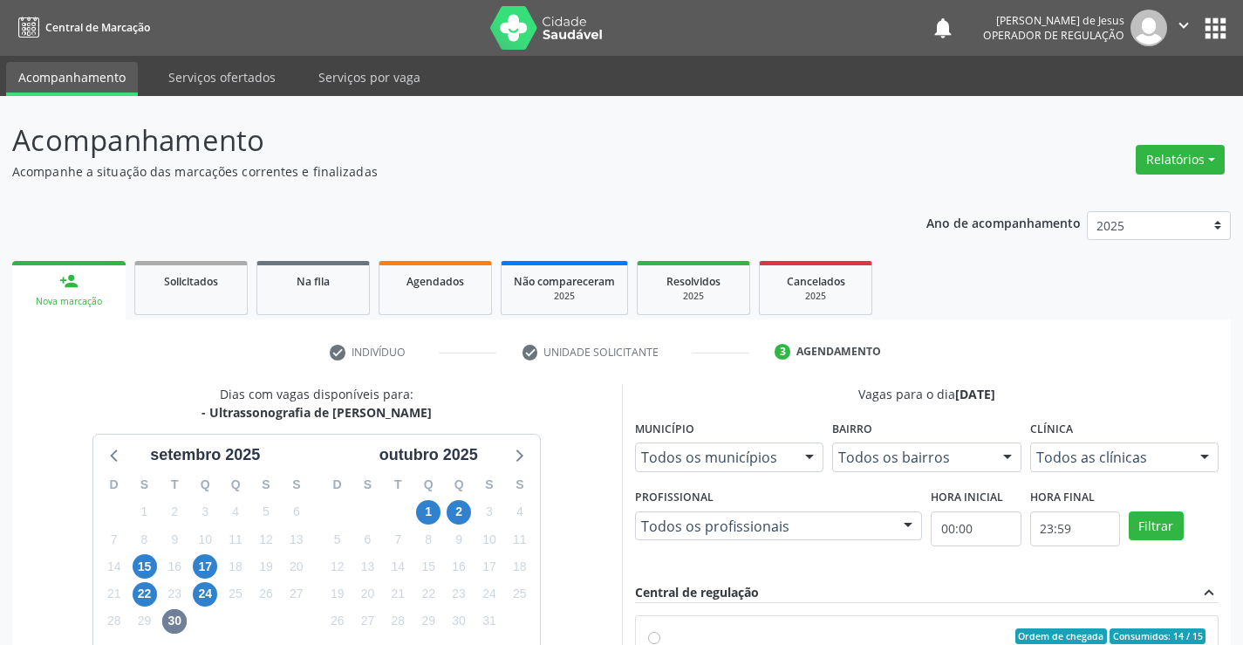
click at [74, 294] on link "person_add Nova marcação" at bounding box center [68, 290] width 113 height 58
click at [426, 295] on link "Agendados" at bounding box center [435, 288] width 113 height 54
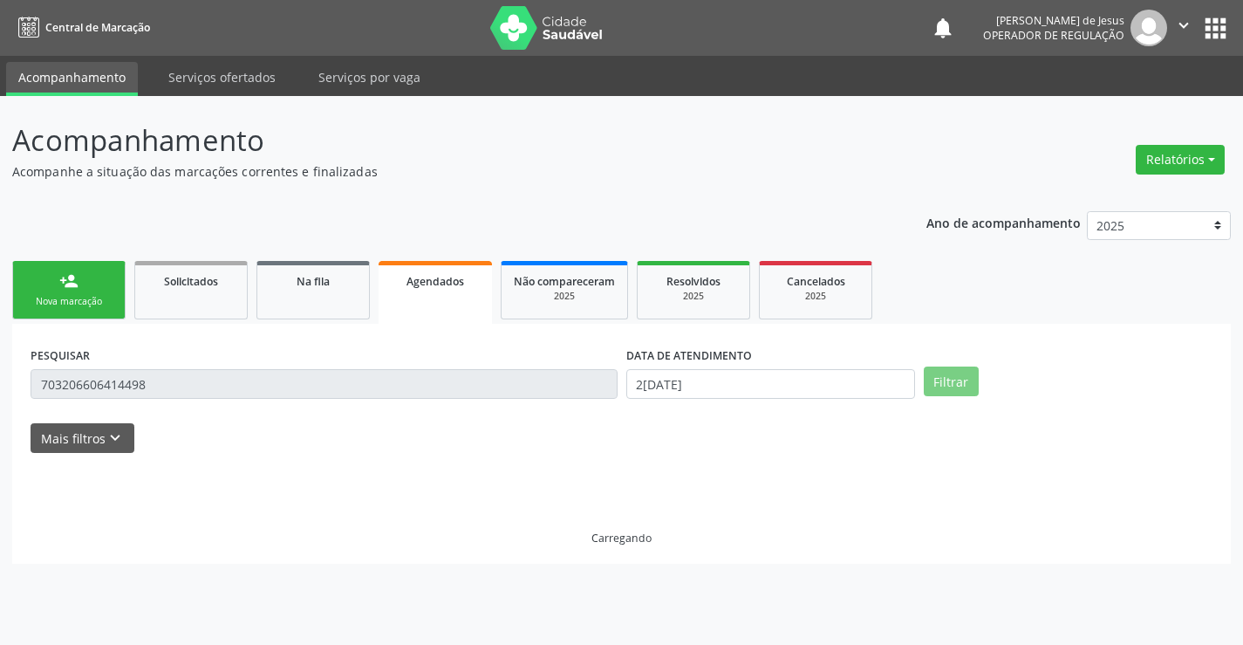
click at [426, 295] on link "Agendados" at bounding box center [435, 292] width 113 height 63
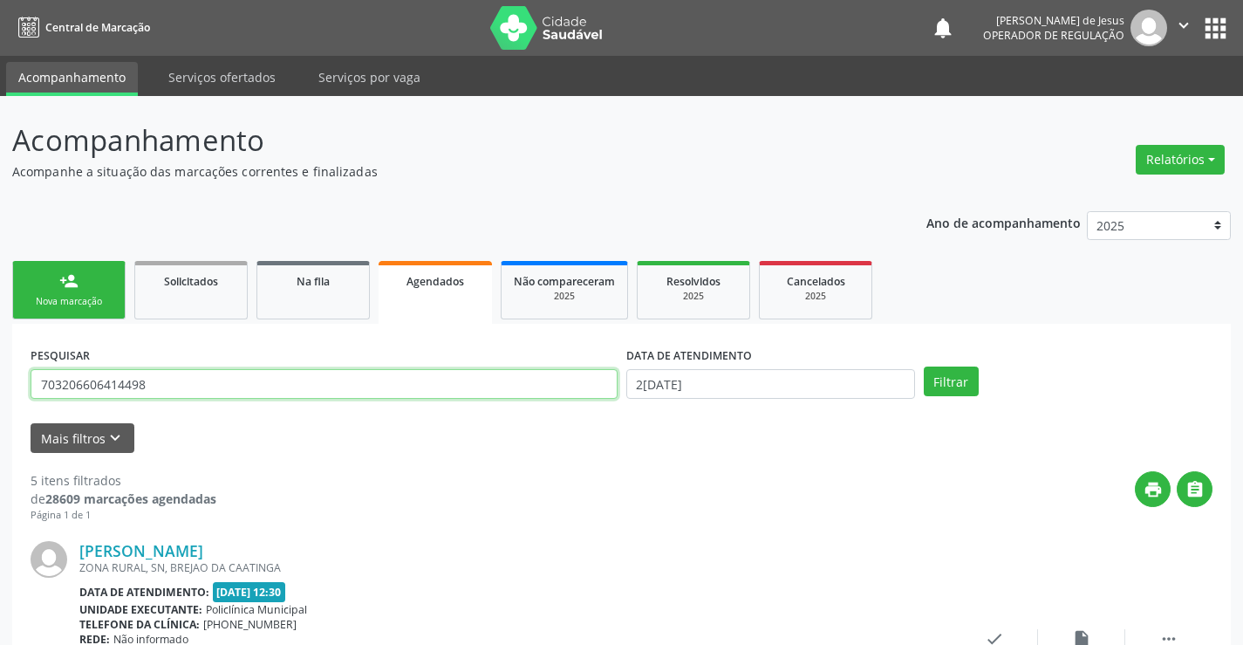
click at [359, 383] on input "703206606414498" at bounding box center [324, 384] width 587 height 30
type input "702002830000782"
click at [924, 366] on button "Filtrar" at bounding box center [951, 381] width 55 height 30
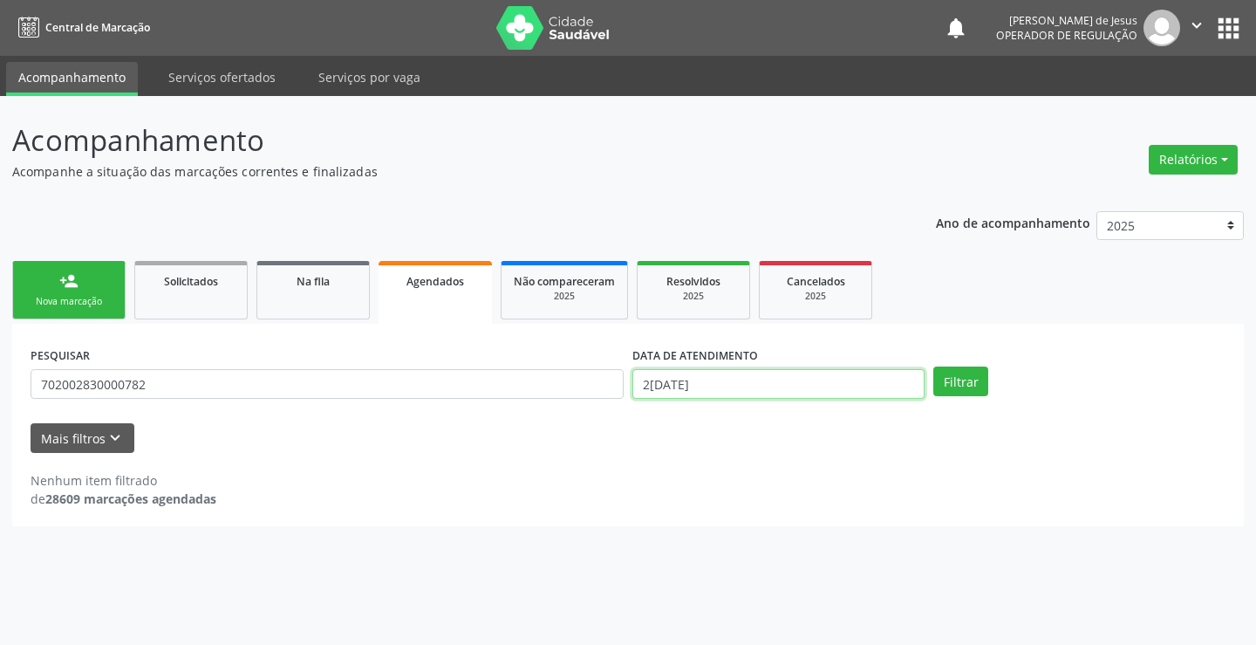
click at [709, 389] on input "2[DATE]" at bounding box center [779, 384] width 292 height 30
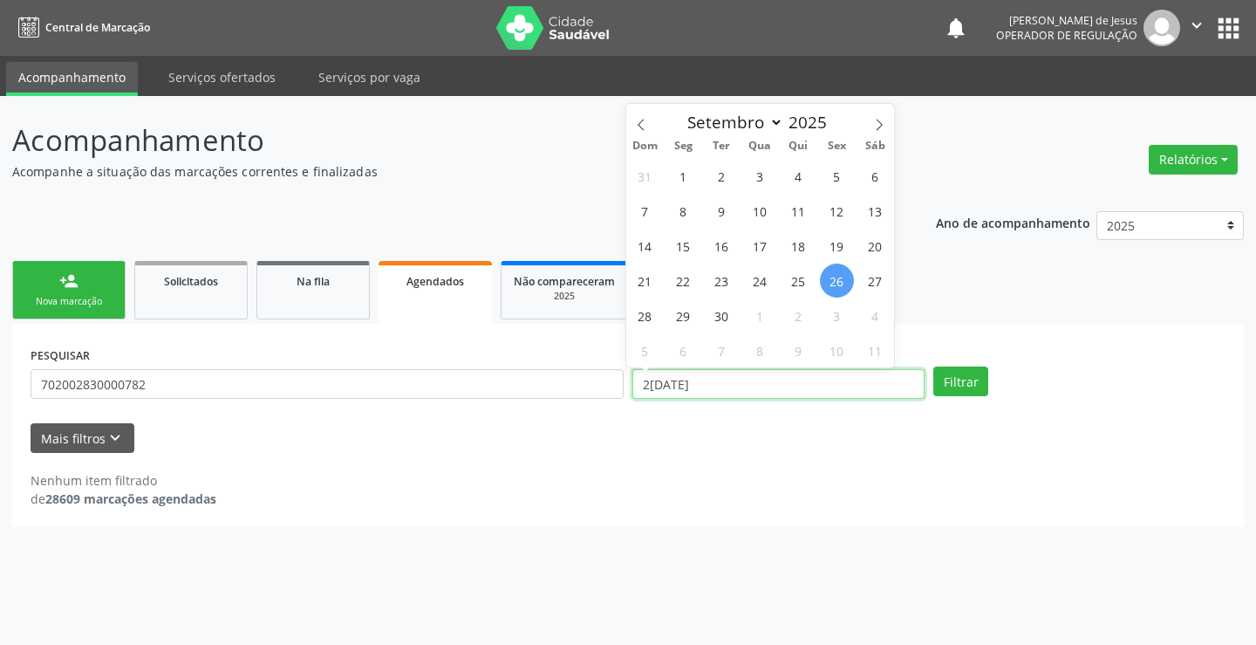
click at [709, 389] on input "2[DATE]" at bounding box center [779, 384] width 292 height 30
click at [933, 366] on button "Filtrar" at bounding box center [960, 381] width 55 height 30
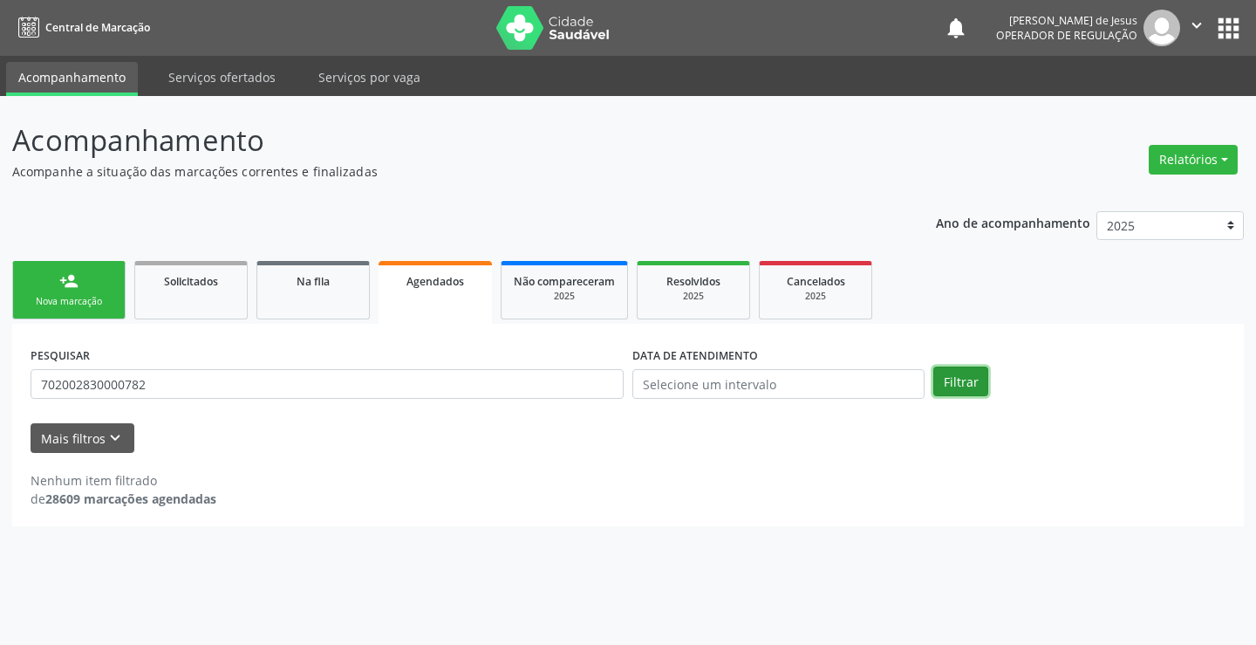
click at [945, 373] on button "Filtrar" at bounding box center [960, 381] width 55 height 30
click at [944, 373] on button "Filtrar" at bounding box center [960, 381] width 55 height 30
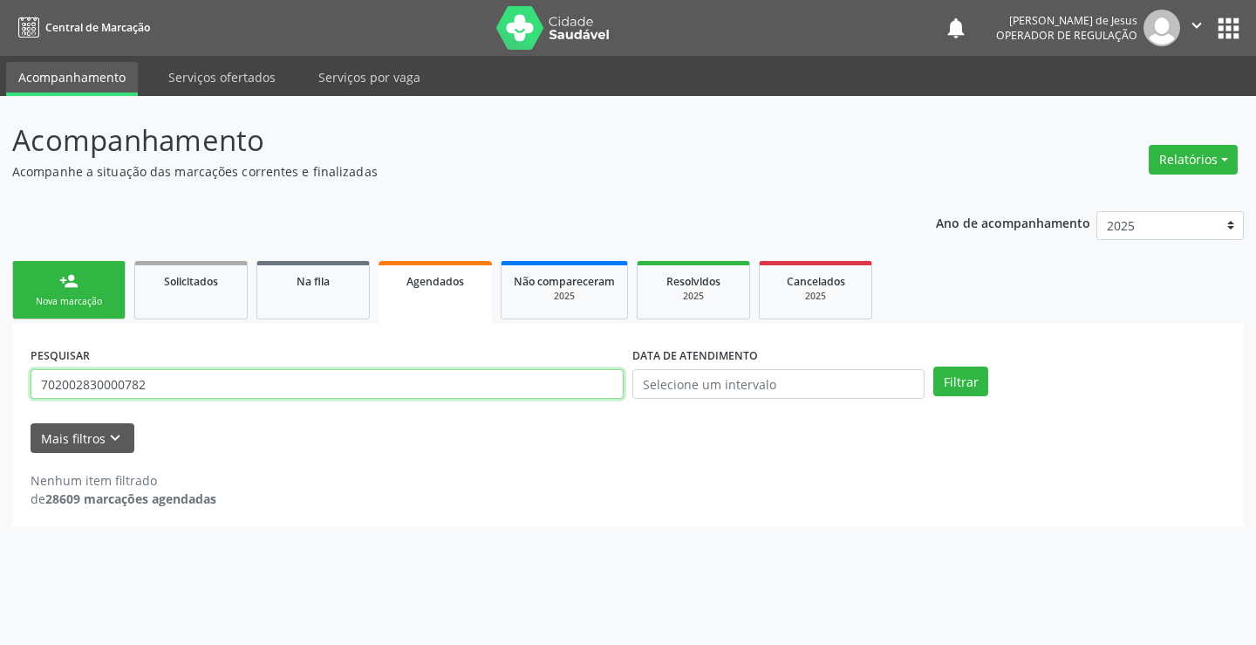
click at [555, 386] on input "702002830000782" at bounding box center [327, 384] width 593 height 30
type input "709803034247398"
click at [933, 366] on button "Filtrar" at bounding box center [960, 381] width 55 height 30
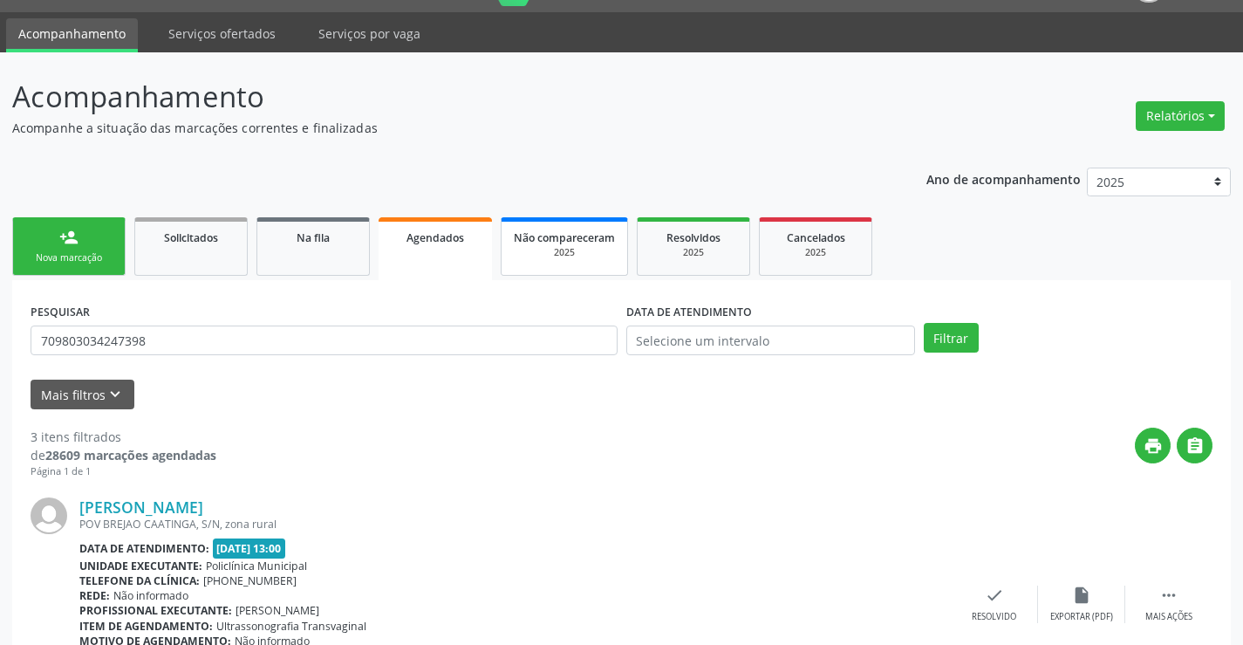
scroll to position [87, 0]
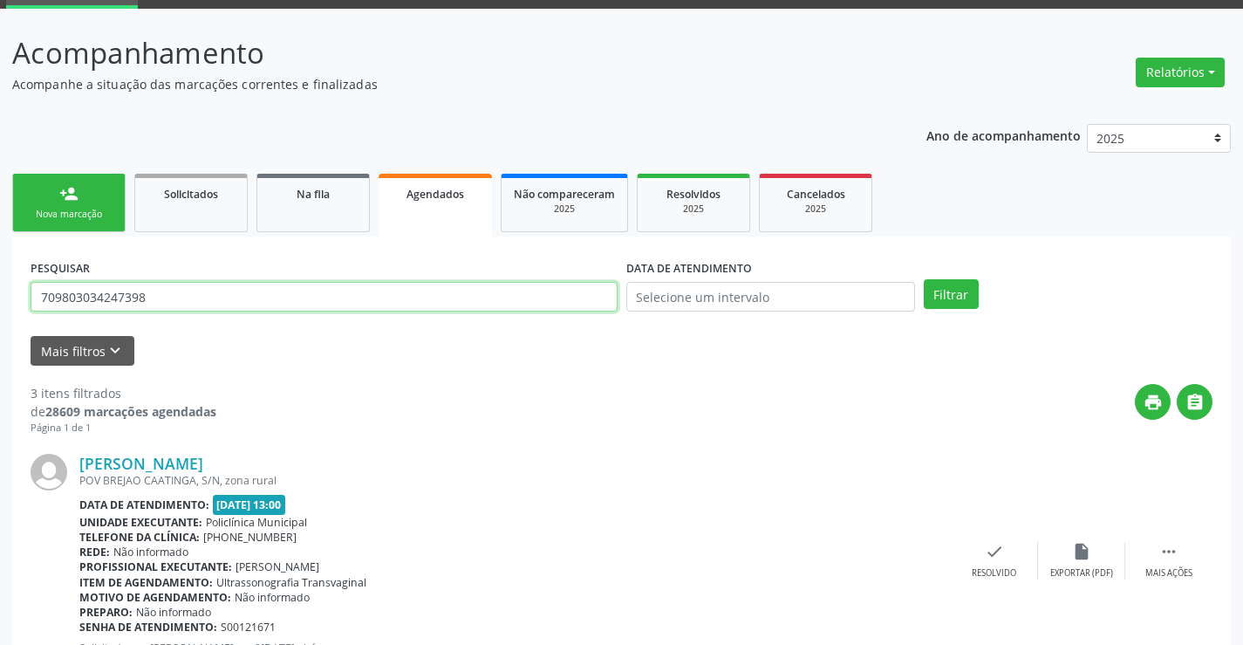
click at [430, 291] on input "709803034247398" at bounding box center [324, 297] width 587 height 30
type input "702007865684186"
click at [924, 279] on button "Filtrar" at bounding box center [951, 294] width 55 height 30
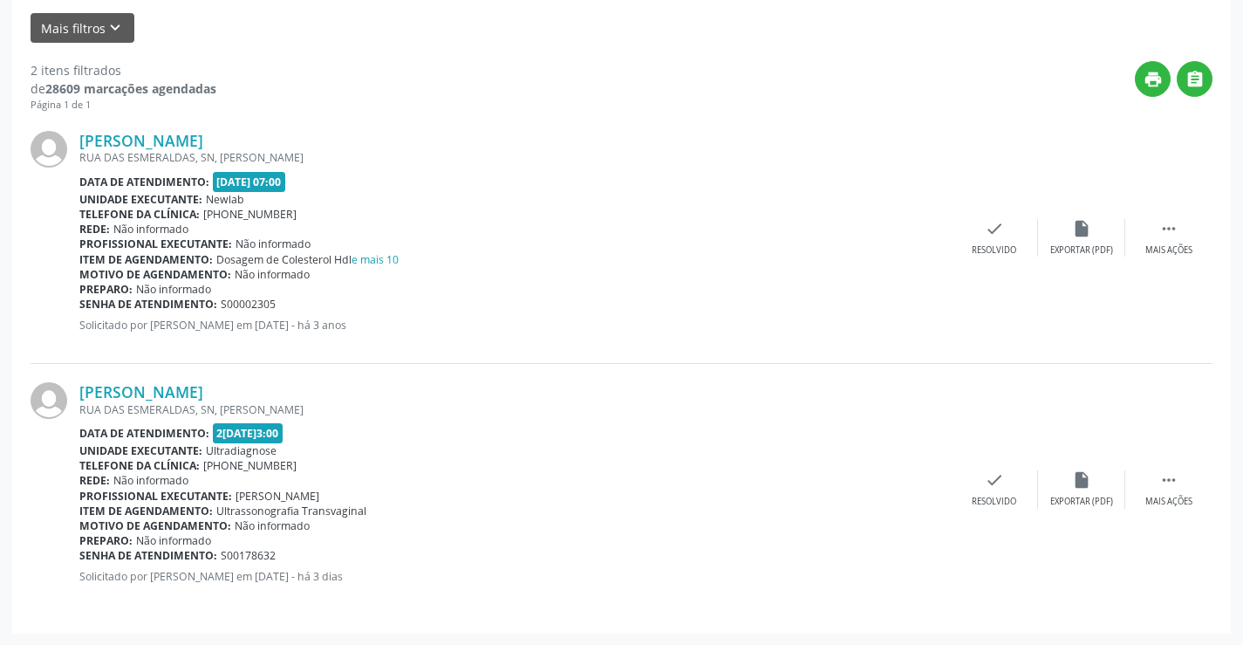
scroll to position [411, 0]
